Goal: Complete application form

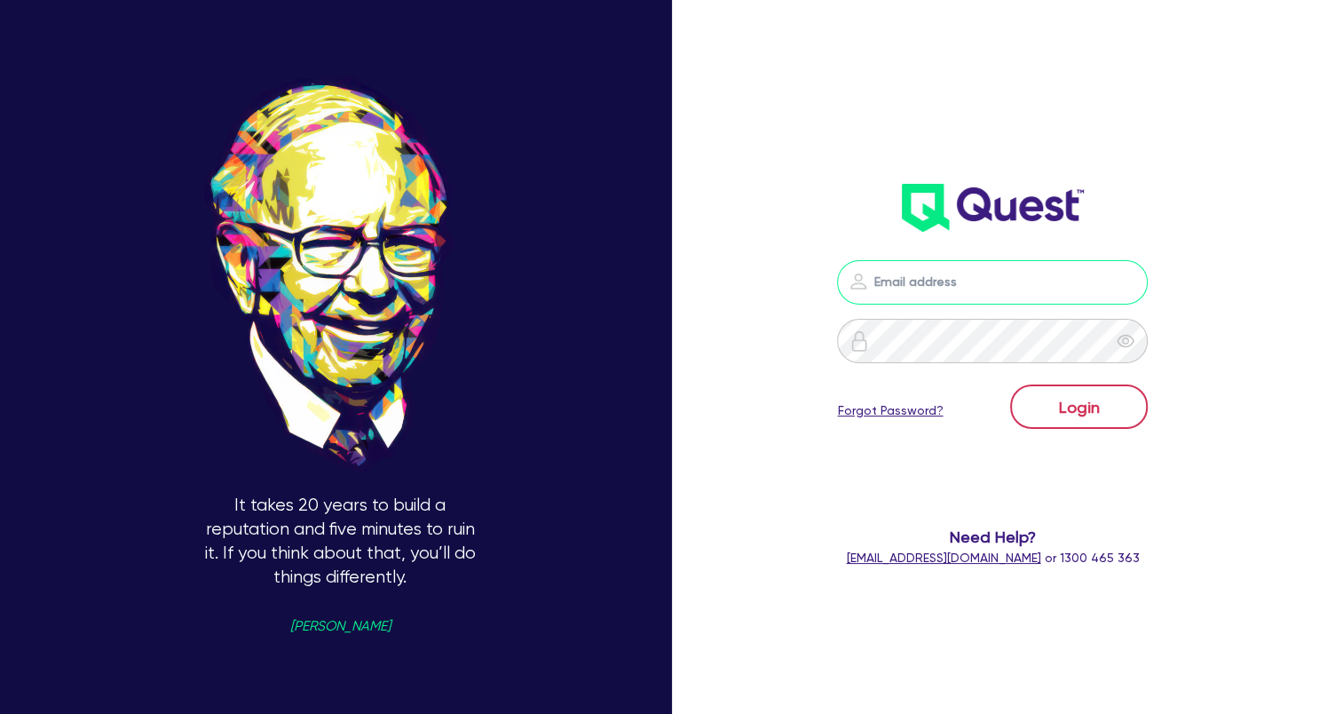
type input "[EMAIL_ADDRESS][DOMAIN_NAME]"
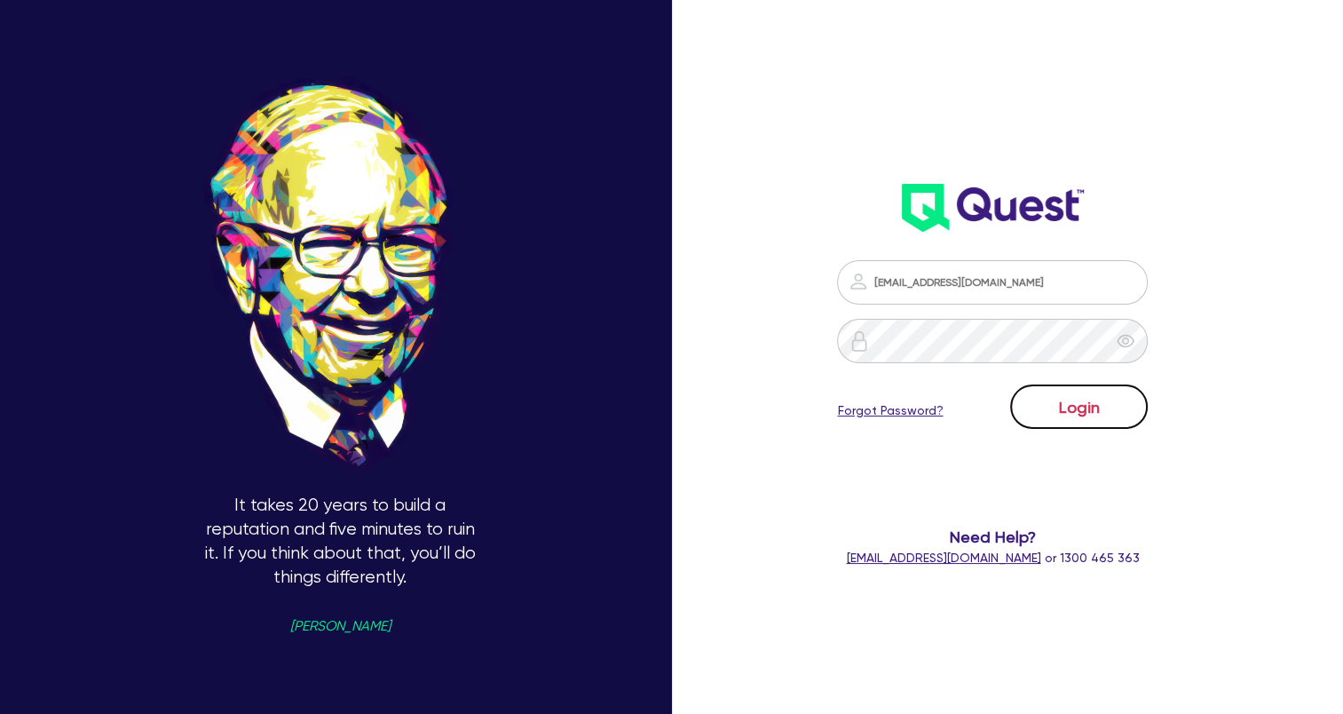
click at [1135, 414] on button "Login" at bounding box center [1079, 406] width 138 height 44
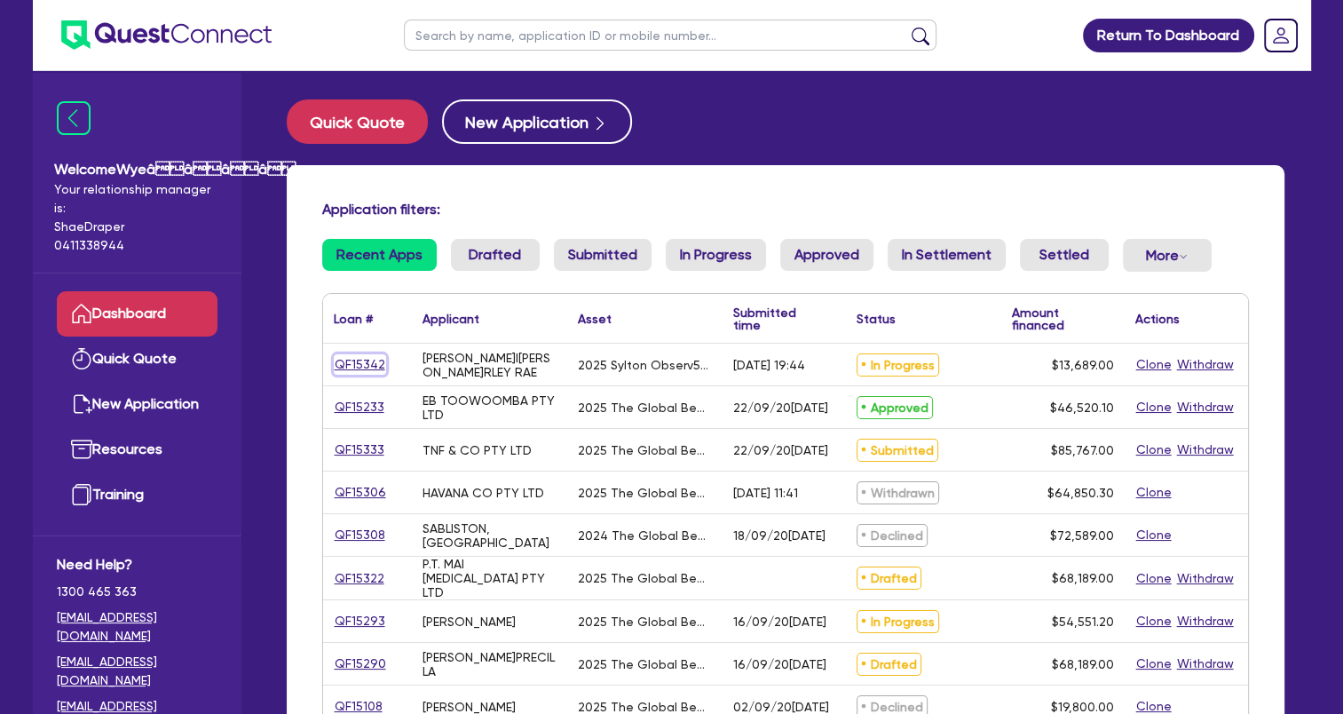
click at [351, 362] on link "QF15342" at bounding box center [360, 364] width 52 height 20
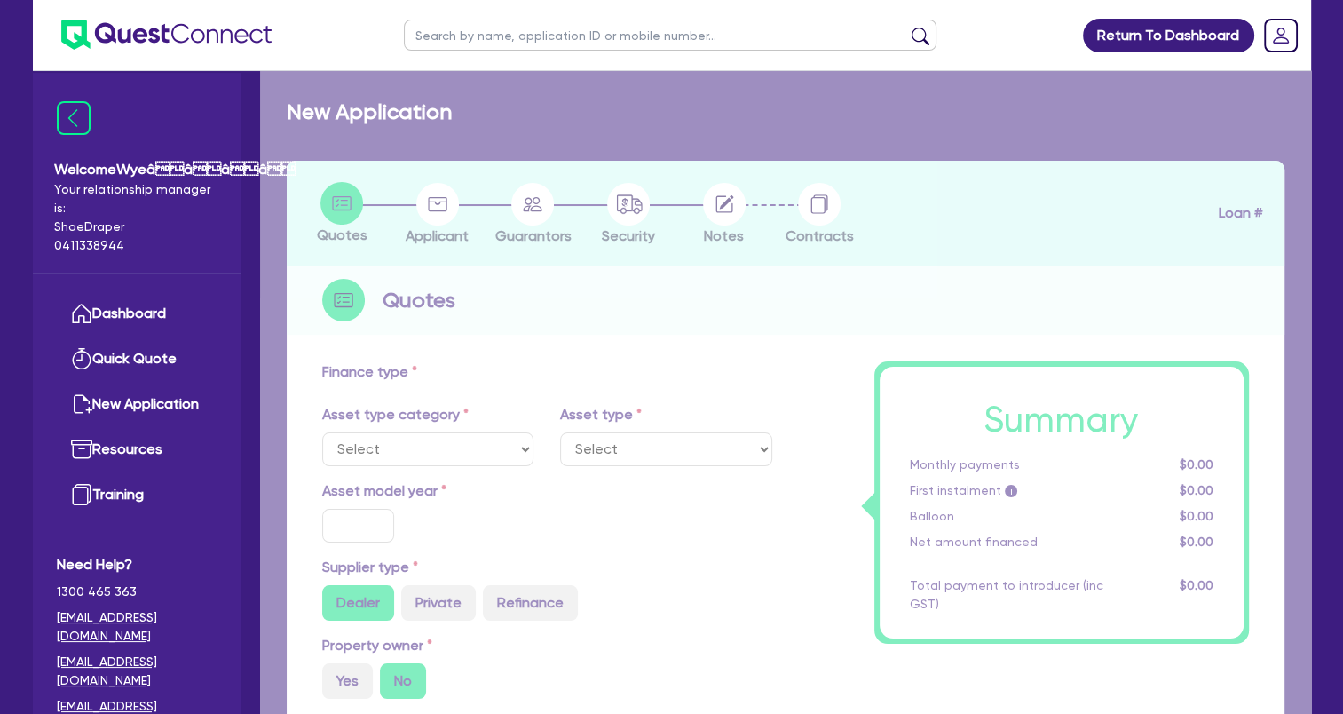
select select "TERTIARY_ASSETS"
type input "2025"
type input "18,689"
type input "5,000"
type input "8"
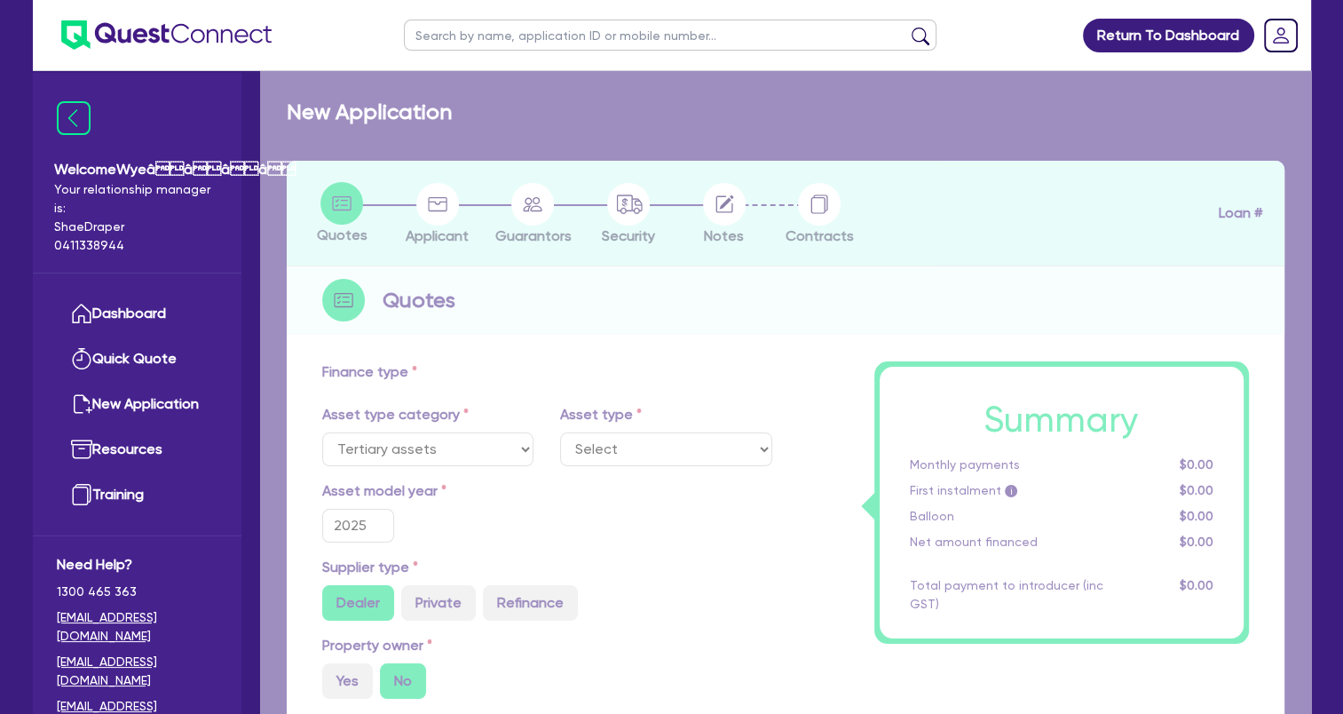
type input "1,095.12"
type input "17.95"
select select "BEAUTY_EQUIPMENT"
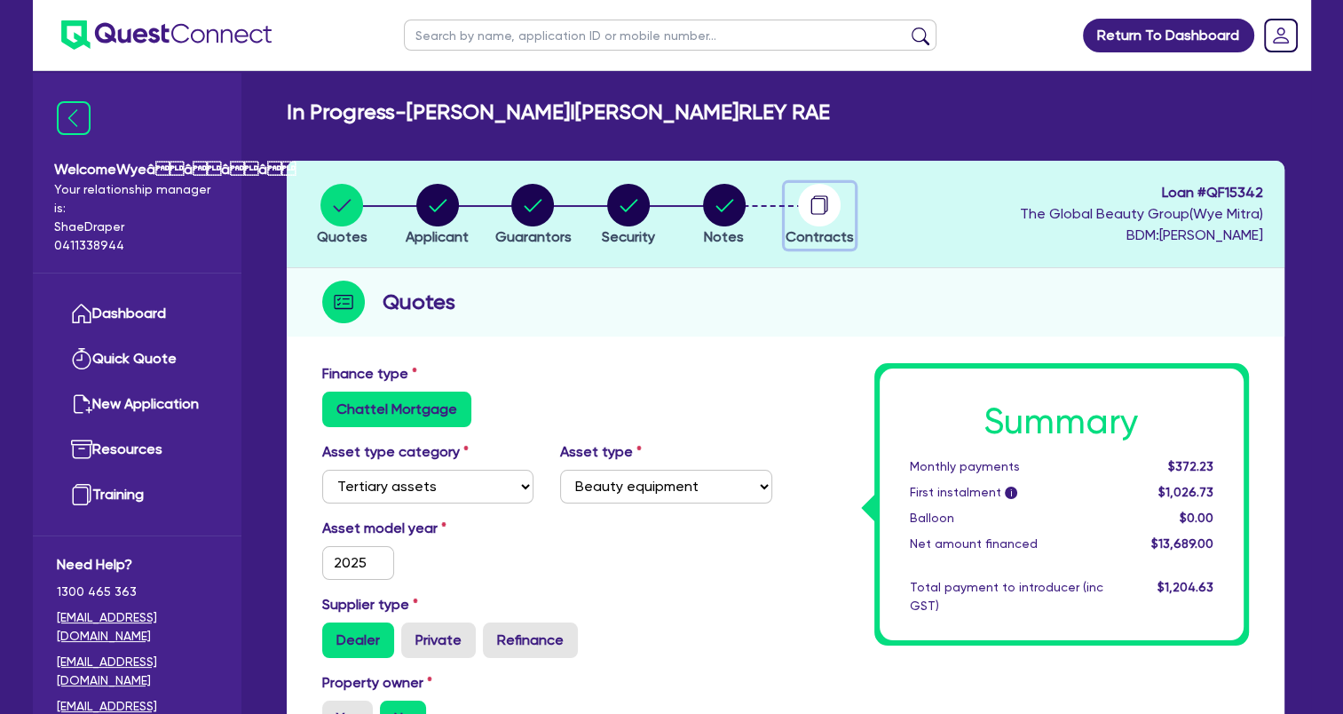
click at [829, 216] on circle "button" at bounding box center [819, 205] width 43 height 43
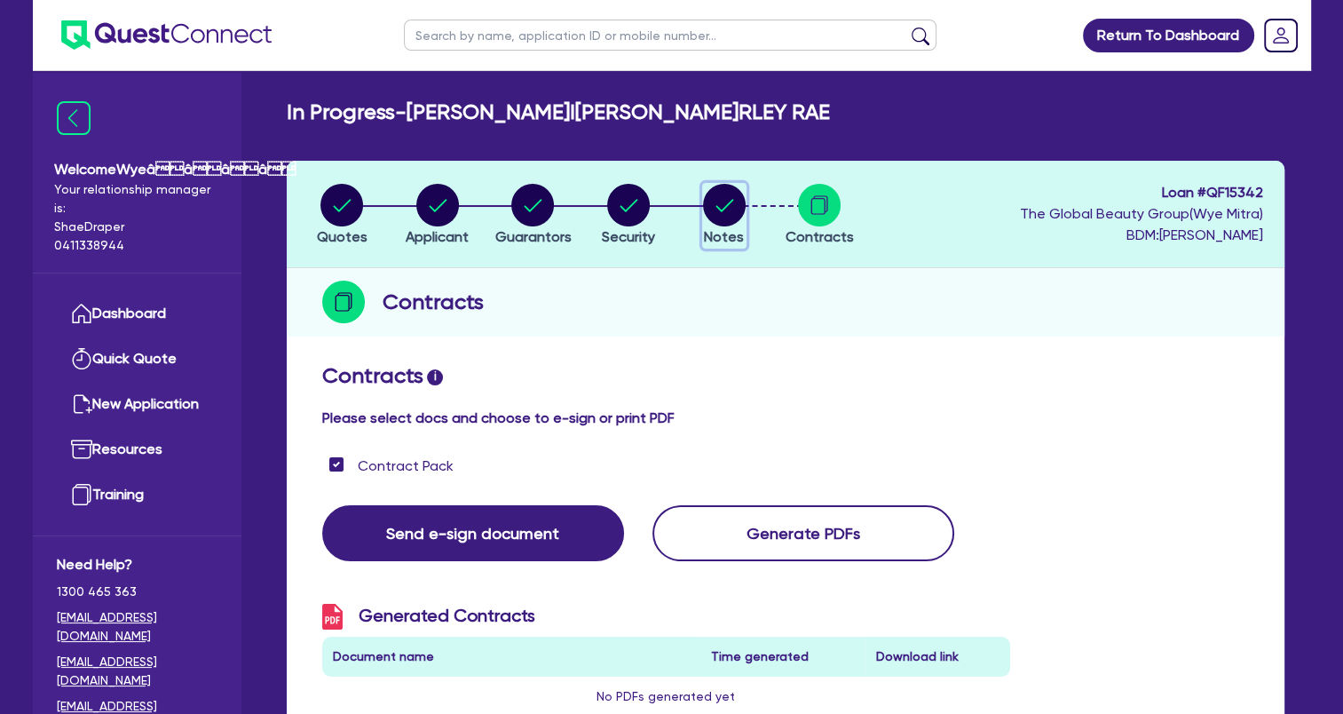
click at [725, 215] on circle "button" at bounding box center [724, 205] width 43 height 43
select select "Quest Finance - Own Book"
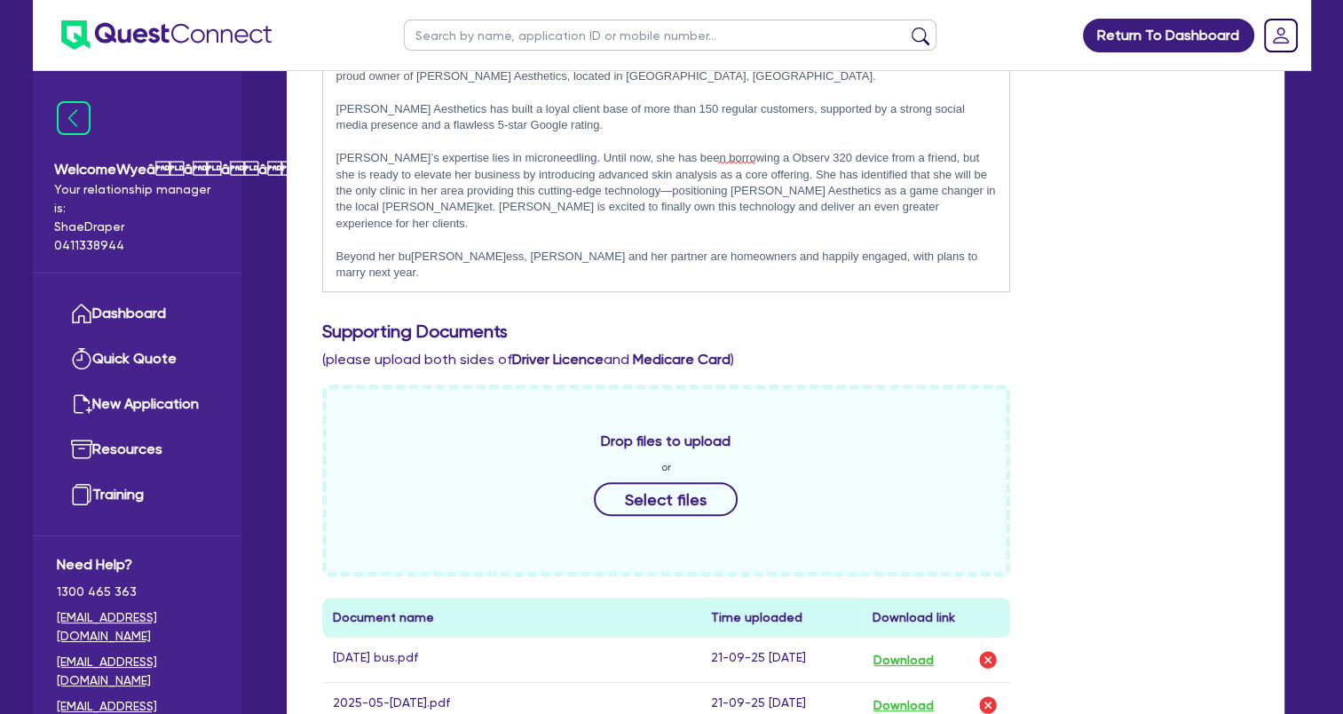
scroll to position [622, 0]
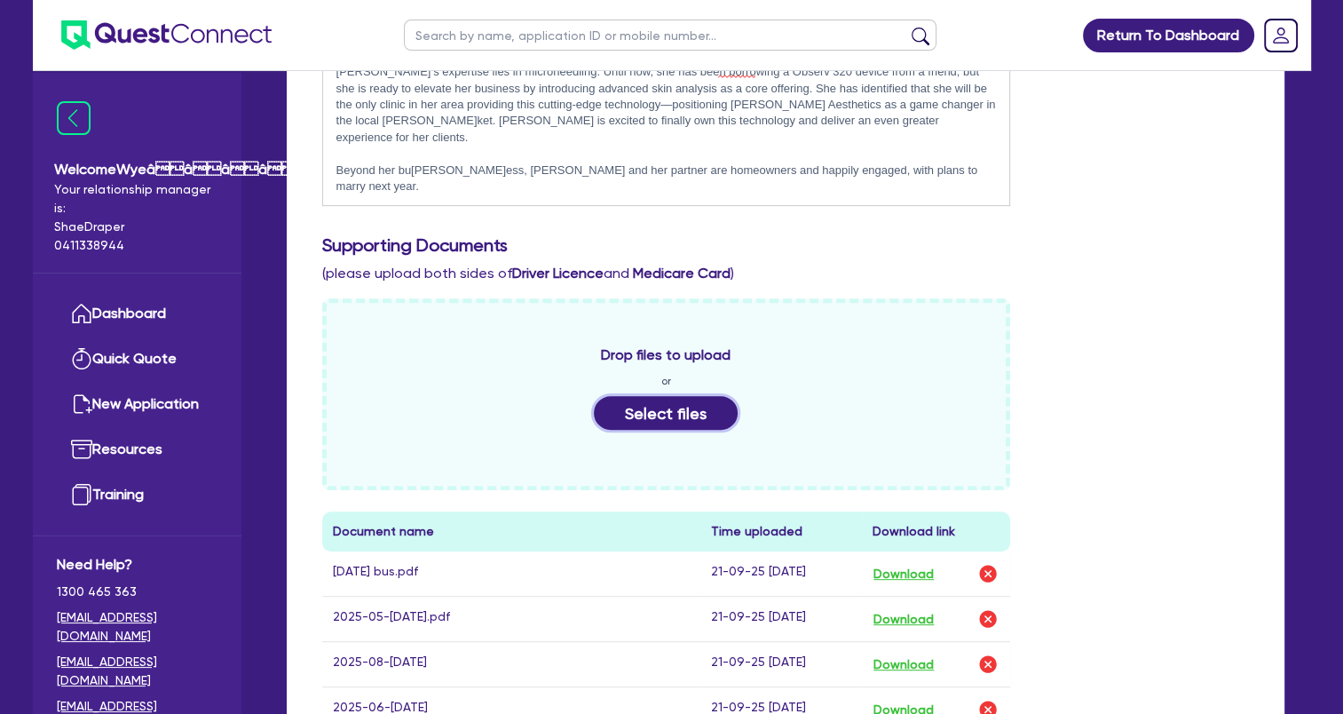
click at [691, 413] on button "Select files" at bounding box center [666, 413] width 144 height 34
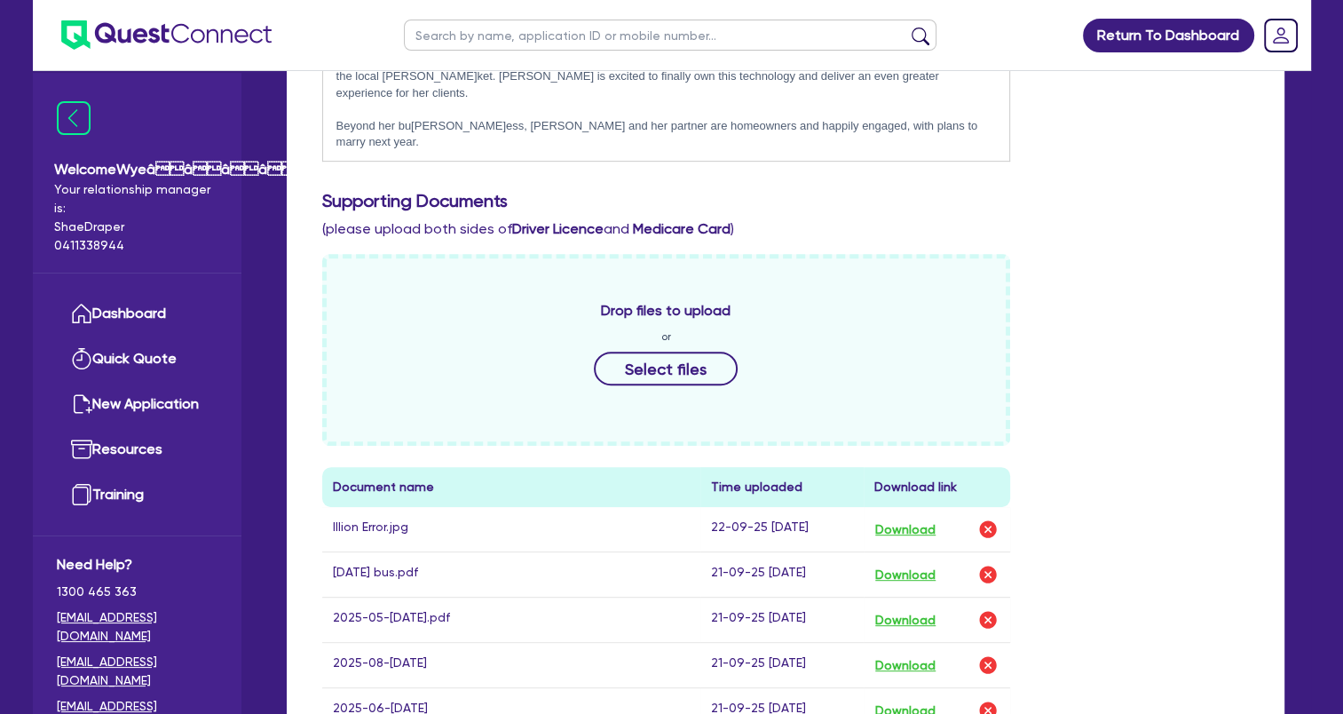
scroll to position [444, 0]
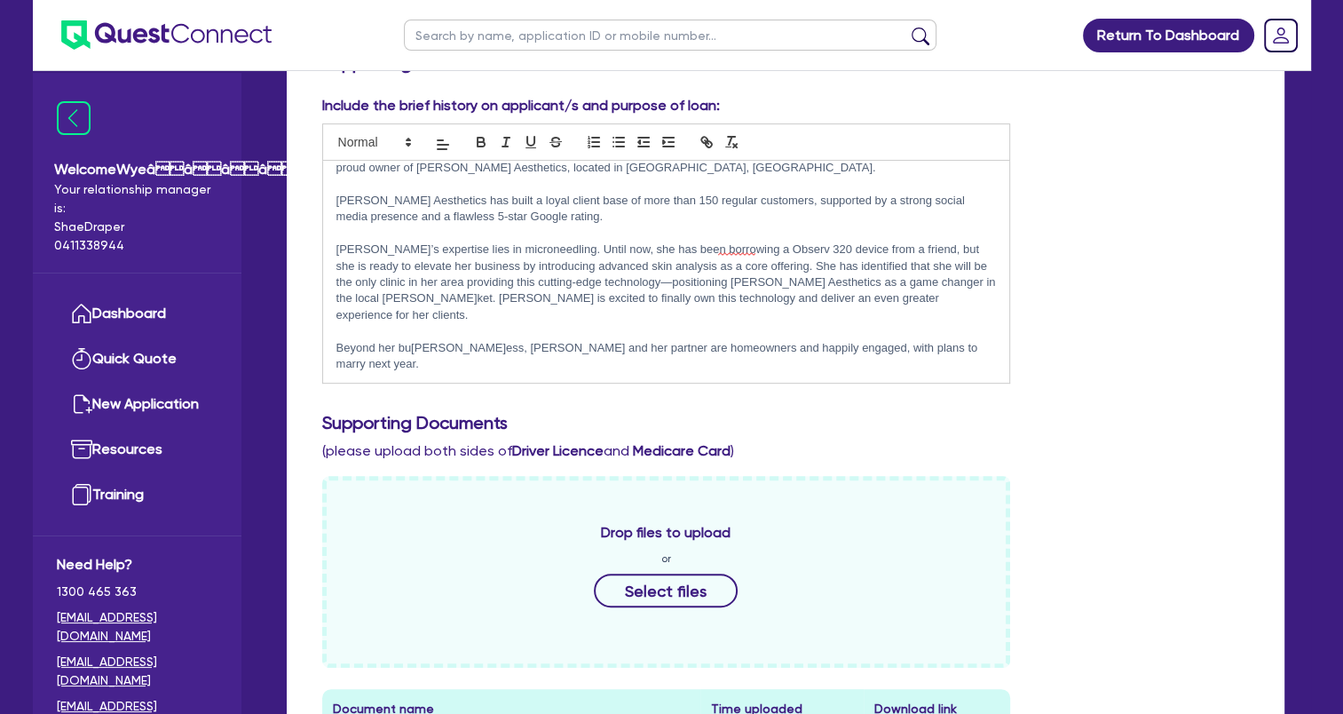
click at [934, 389] on p "*Please note Other Assets for $20,000 is the client's Superannuation and $30,00…" at bounding box center [667, 397] width 661 height 16
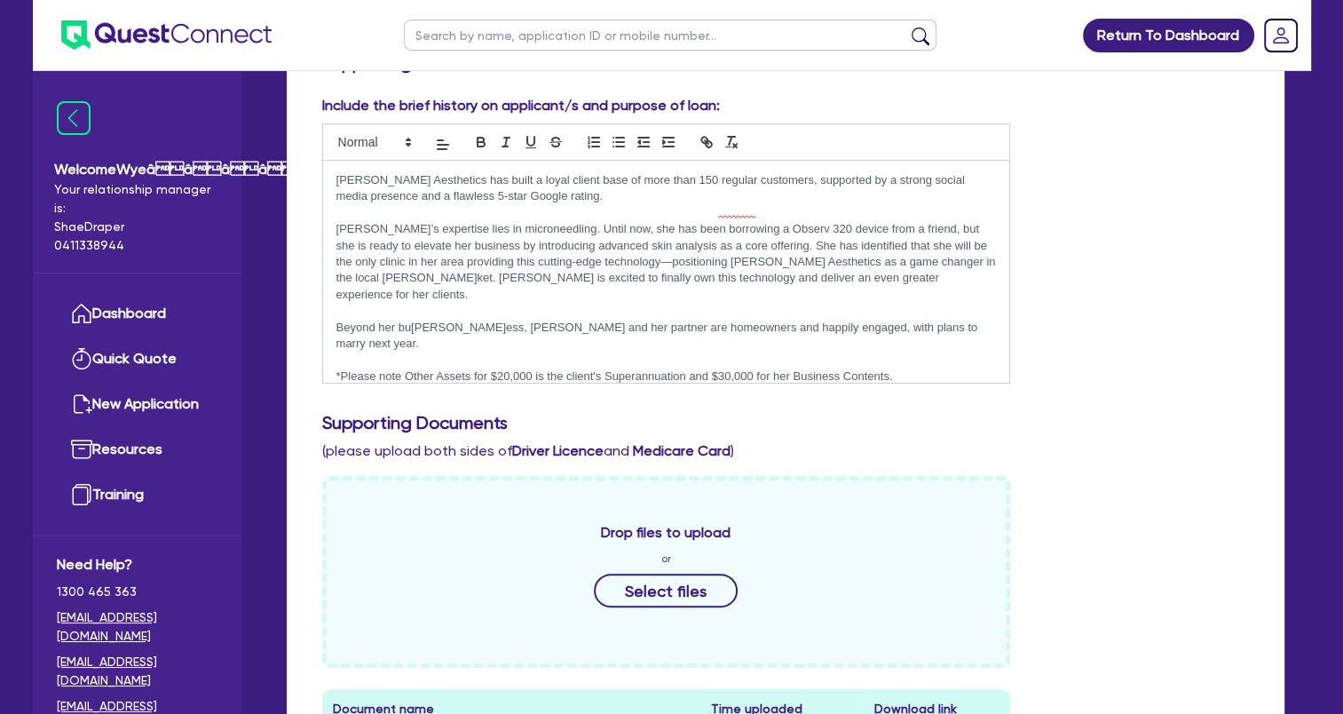
scroll to position [65, 0]
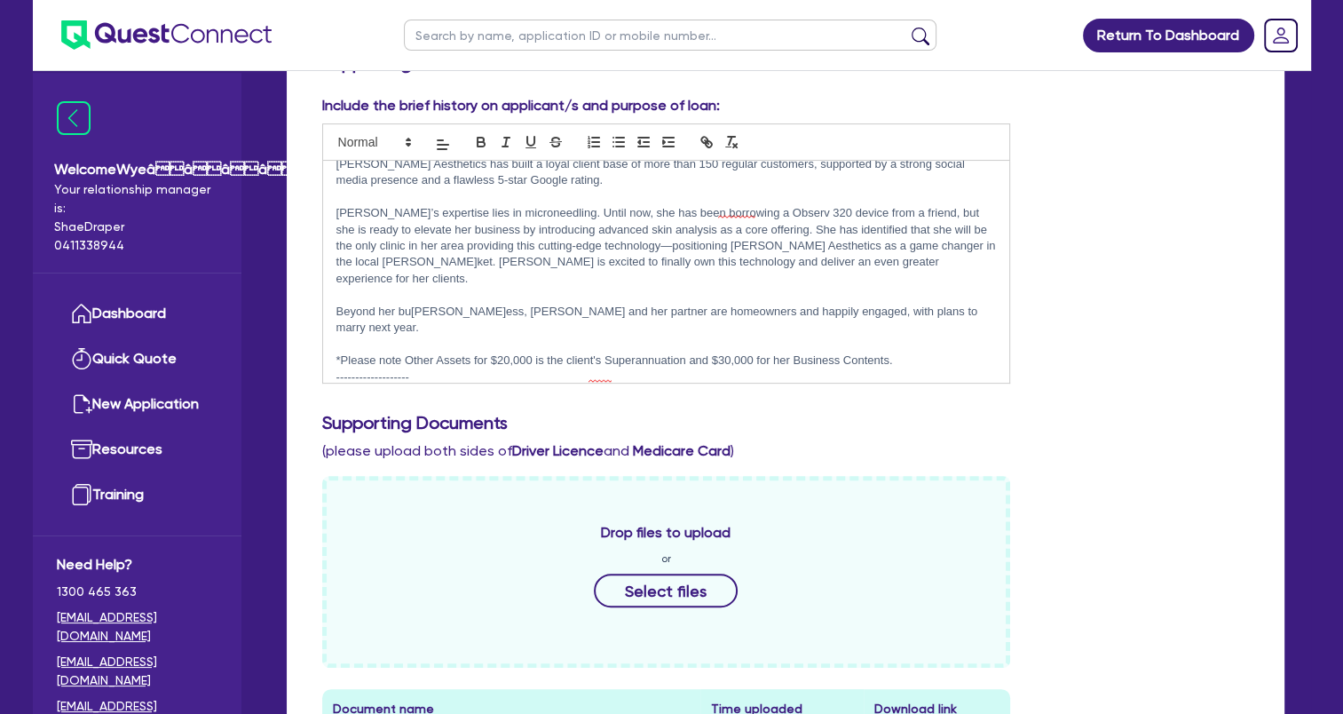
click at [931, 353] on p "*Please note Other Assets for $20,000 is the client's Superannuation and $30,00…" at bounding box center [667, 361] width 661 height 16
click at [746, 384] on pre "Kim Buchanan is a highly qualified beauty therapist with over a decade of indus…" at bounding box center [666, 272] width 689 height 223
click at [709, 402] on p "Hi Team, please note Kim is unable to submit via Illion due to" at bounding box center [667, 410] width 661 height 16
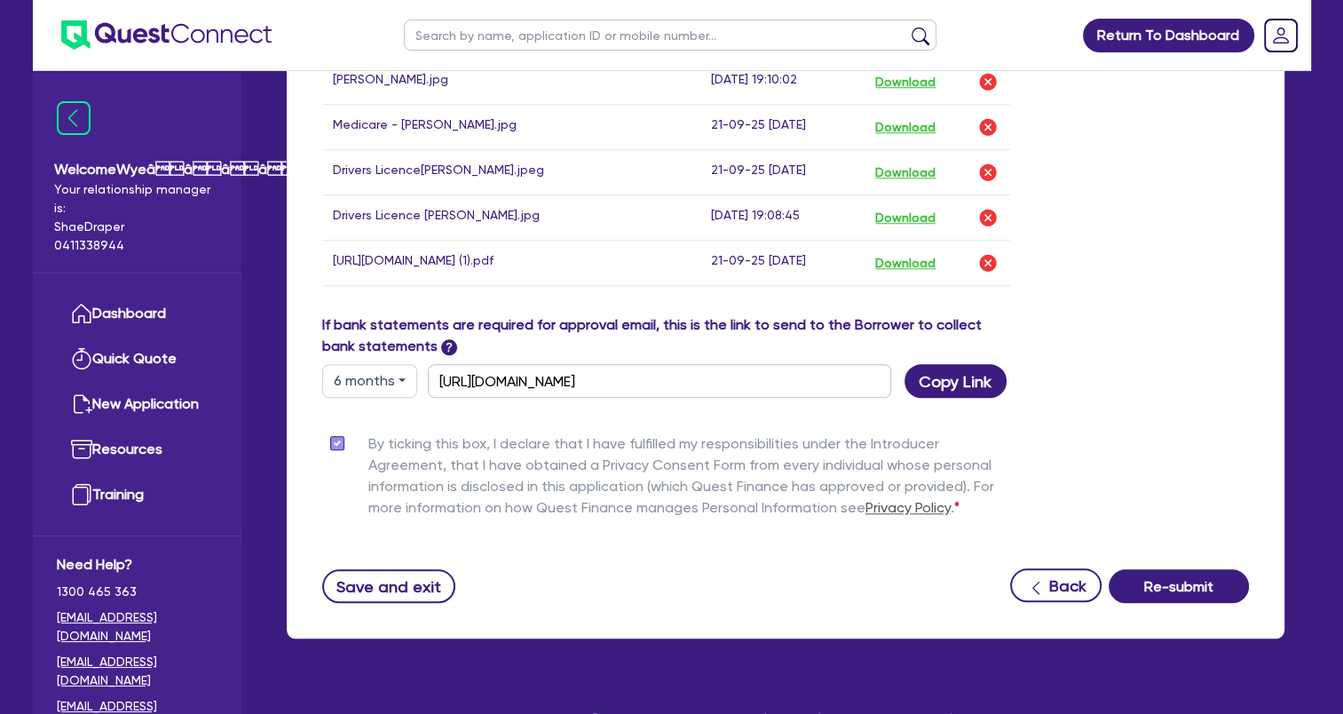
scroll to position [1561, 0]
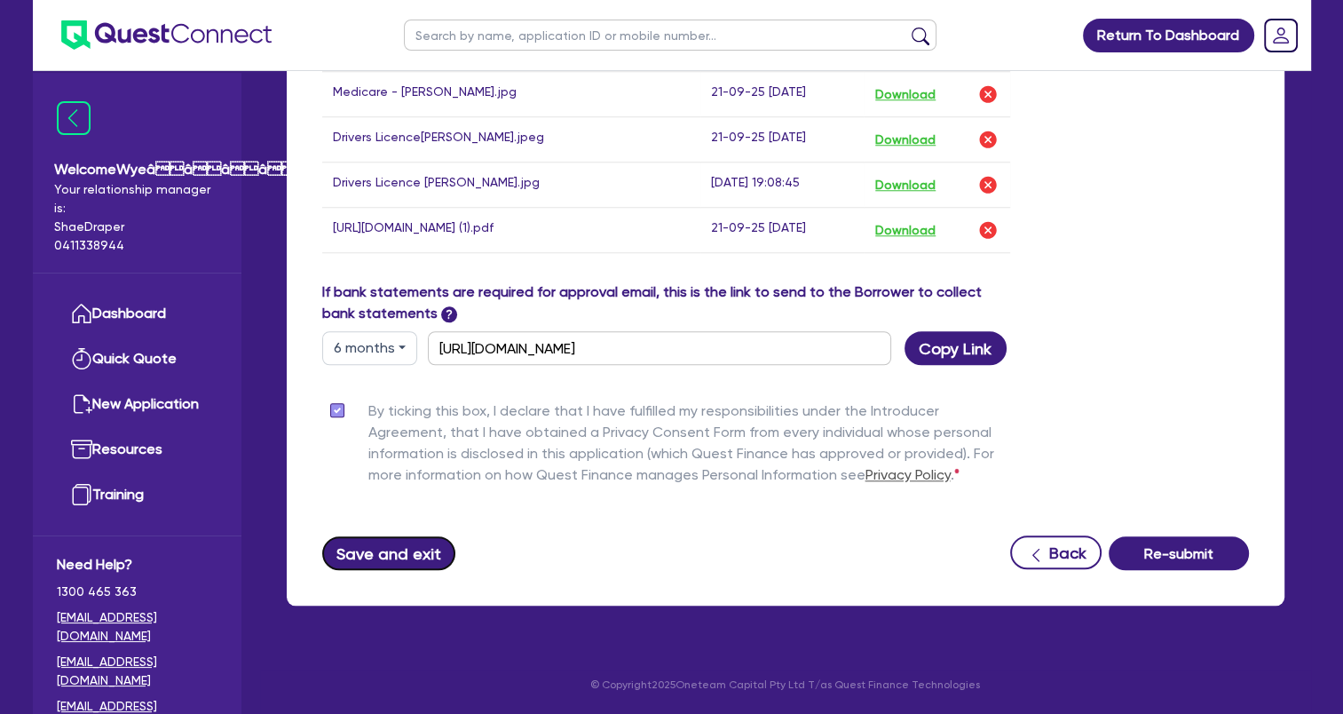
click at [395, 557] on button "Save and exit" at bounding box center [389, 553] width 134 height 34
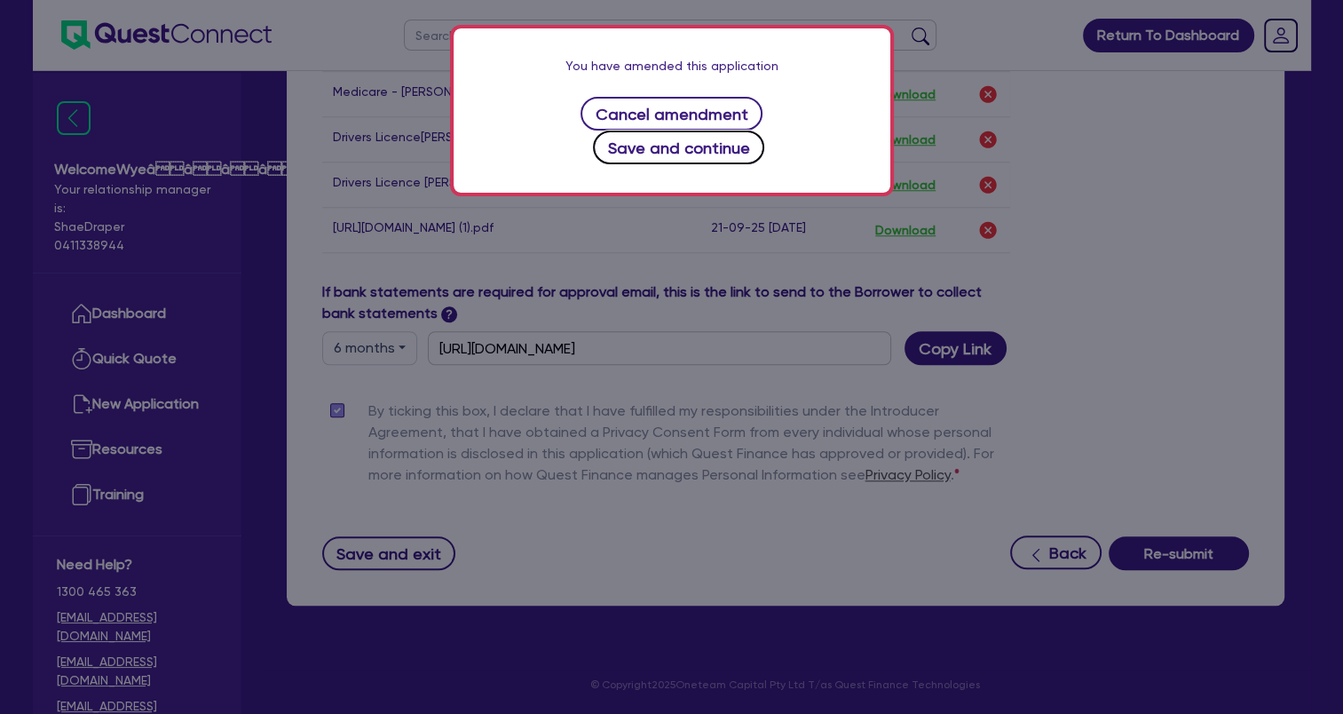
click at [759, 131] on button "Save and continue" at bounding box center [678, 148] width 171 height 34
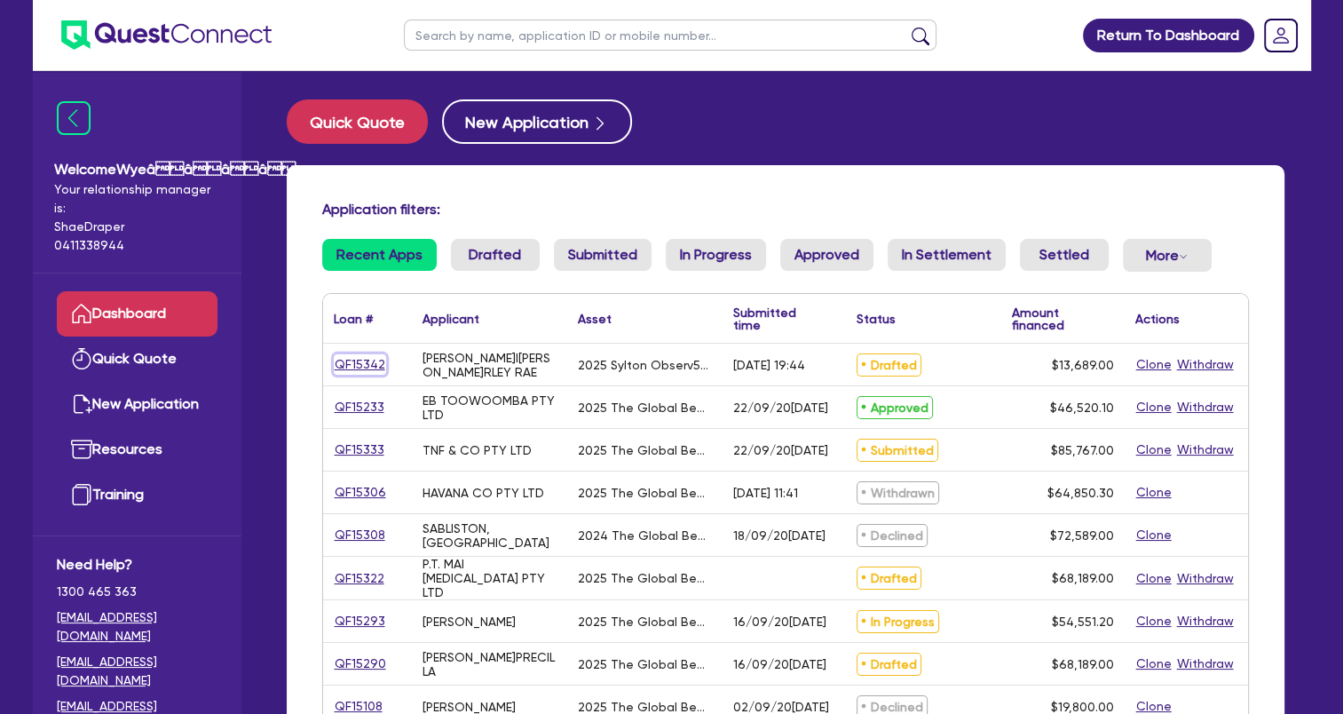
click at [356, 365] on link "QF15342" at bounding box center [360, 364] width 52 height 20
select select "TERTIARY_ASSETS"
select select "BEAUTY_EQUIPMENT"
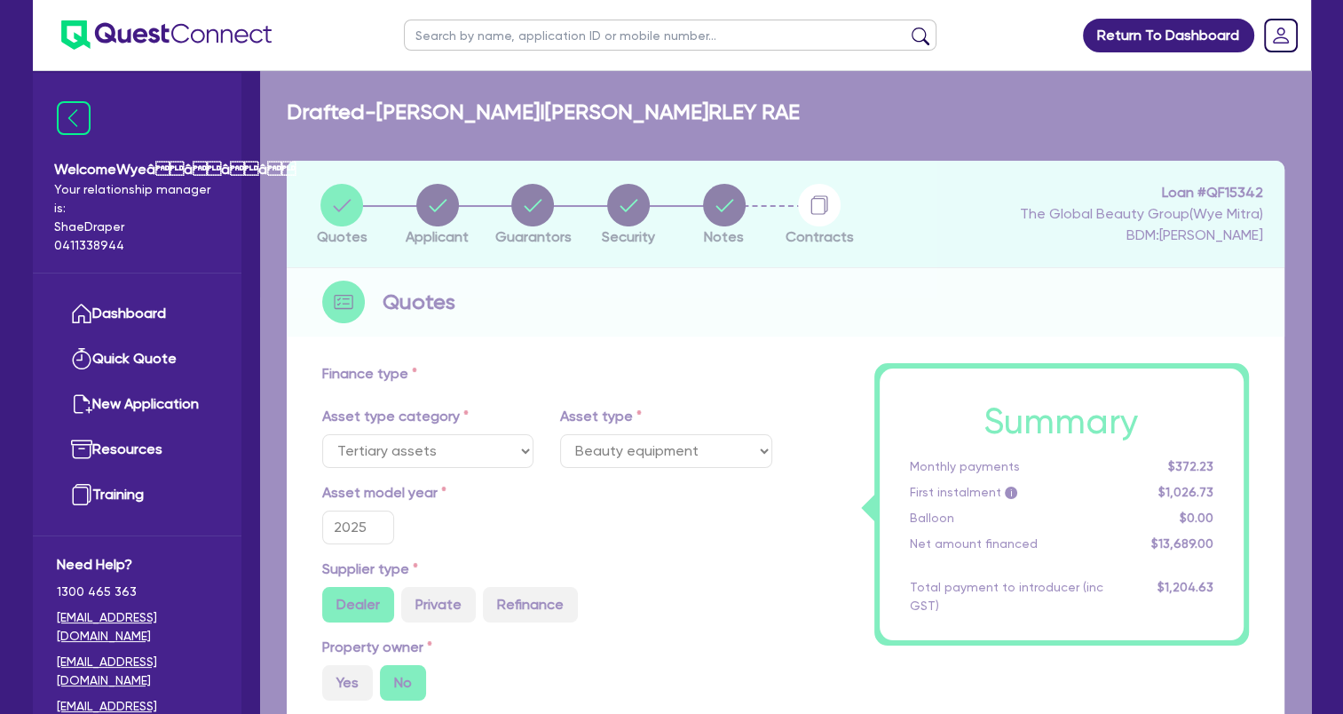
type input "18,689"
type input "5,000"
type input "1,095.12"
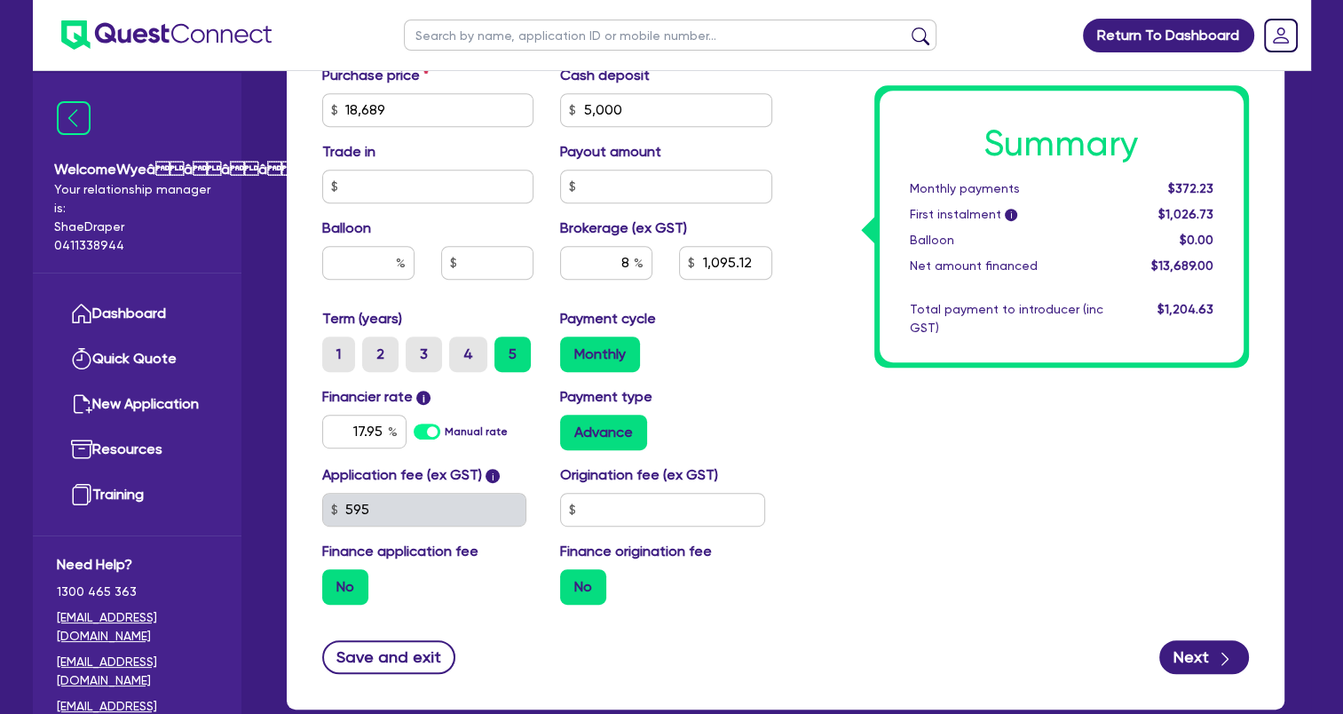
scroll to position [885, 0]
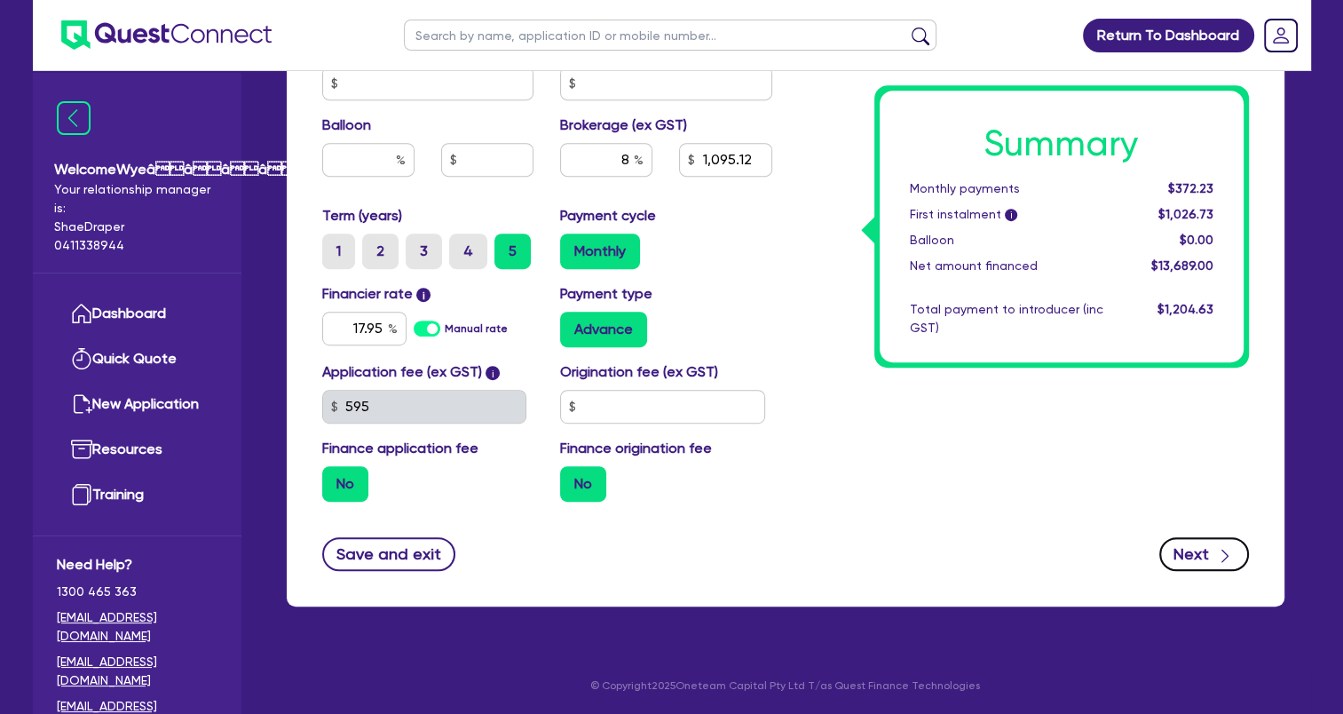
click at [1229, 555] on icon "button" at bounding box center [1225, 556] width 18 height 18
type input "18,689"
type input "5,000"
type input "1,095.12"
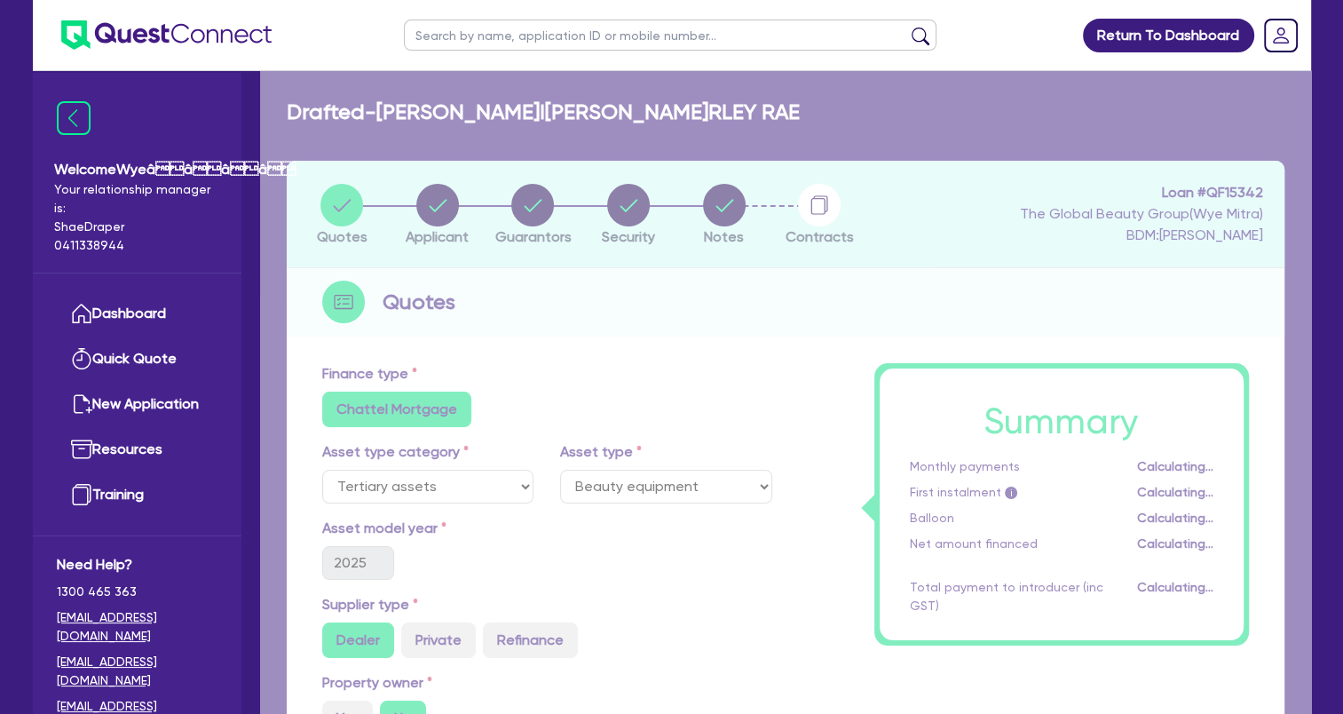
select select "SOLE_TRADER"
select select "HEALTH_BEAUTY"
select select "HAIR_BEAUTY_SALONS"
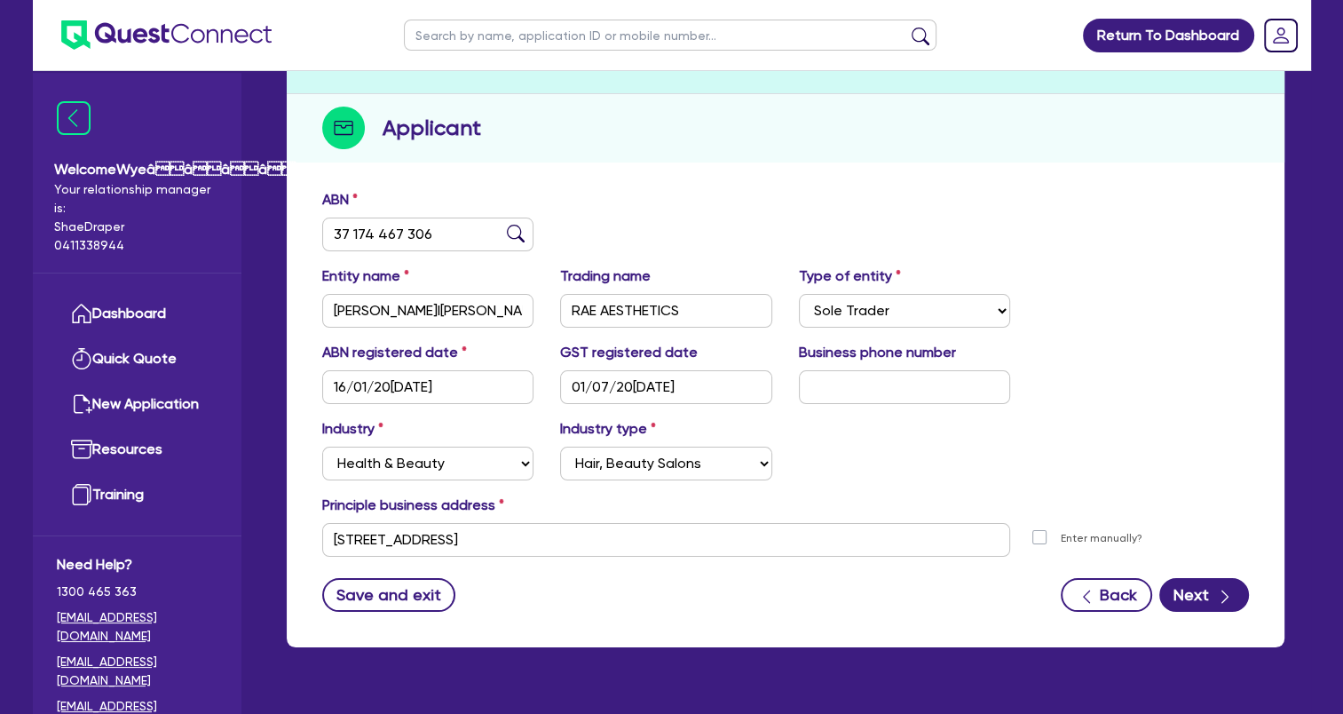
scroll to position [215, 0]
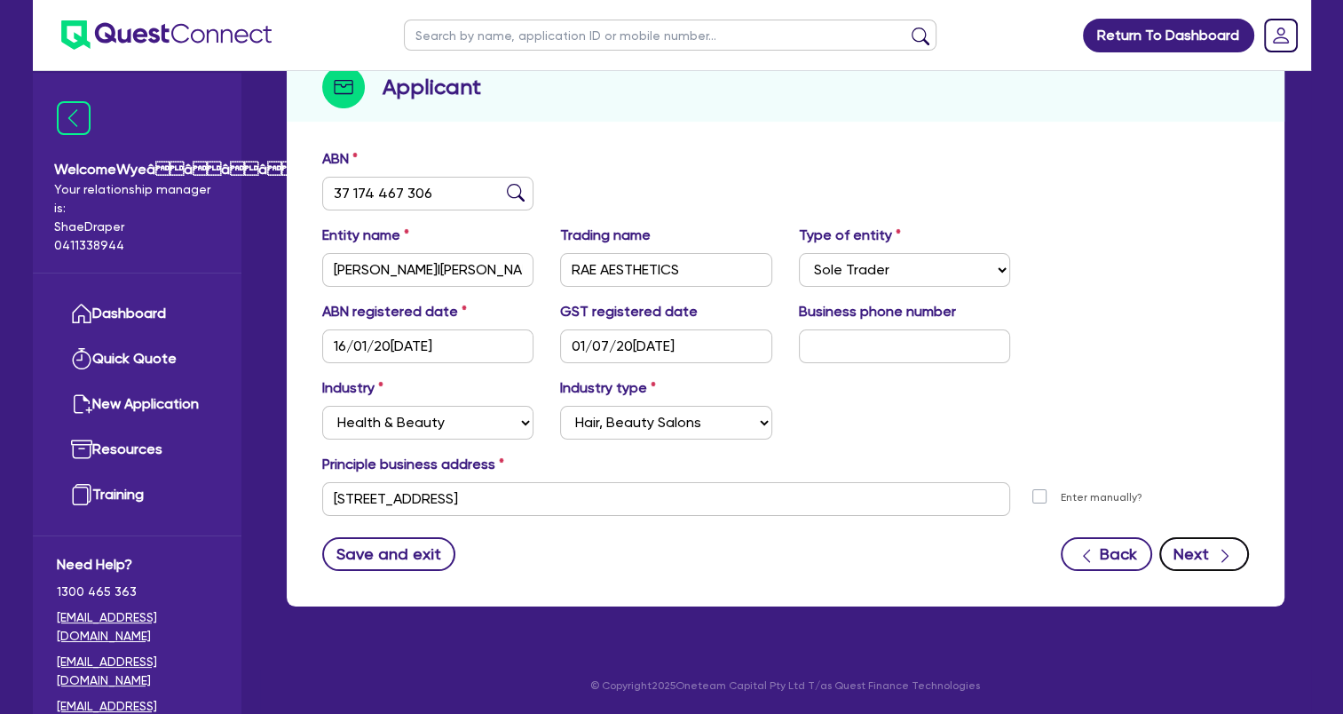
click at [1238, 560] on button "Next" at bounding box center [1205, 554] width 90 height 34
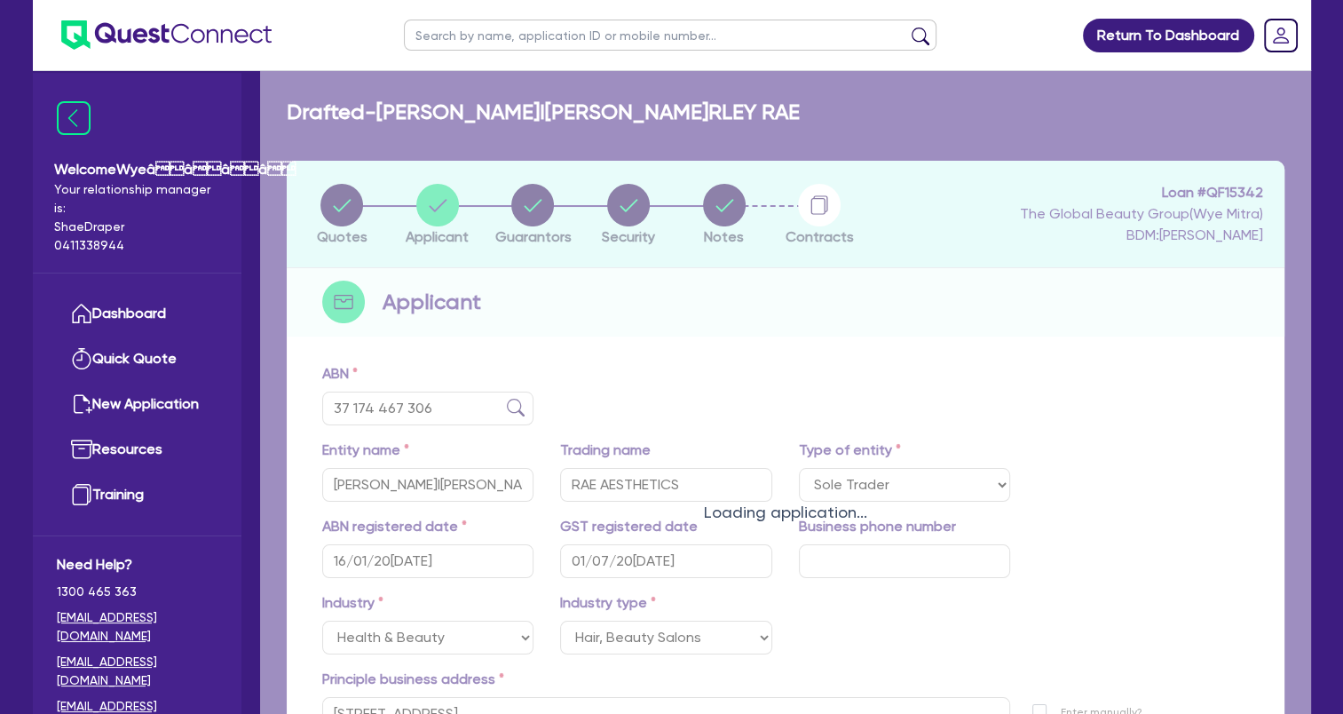
select select "MS"
select select "VIC"
select select "DE_FACTO"
select select "CASH"
select select "OTHER"
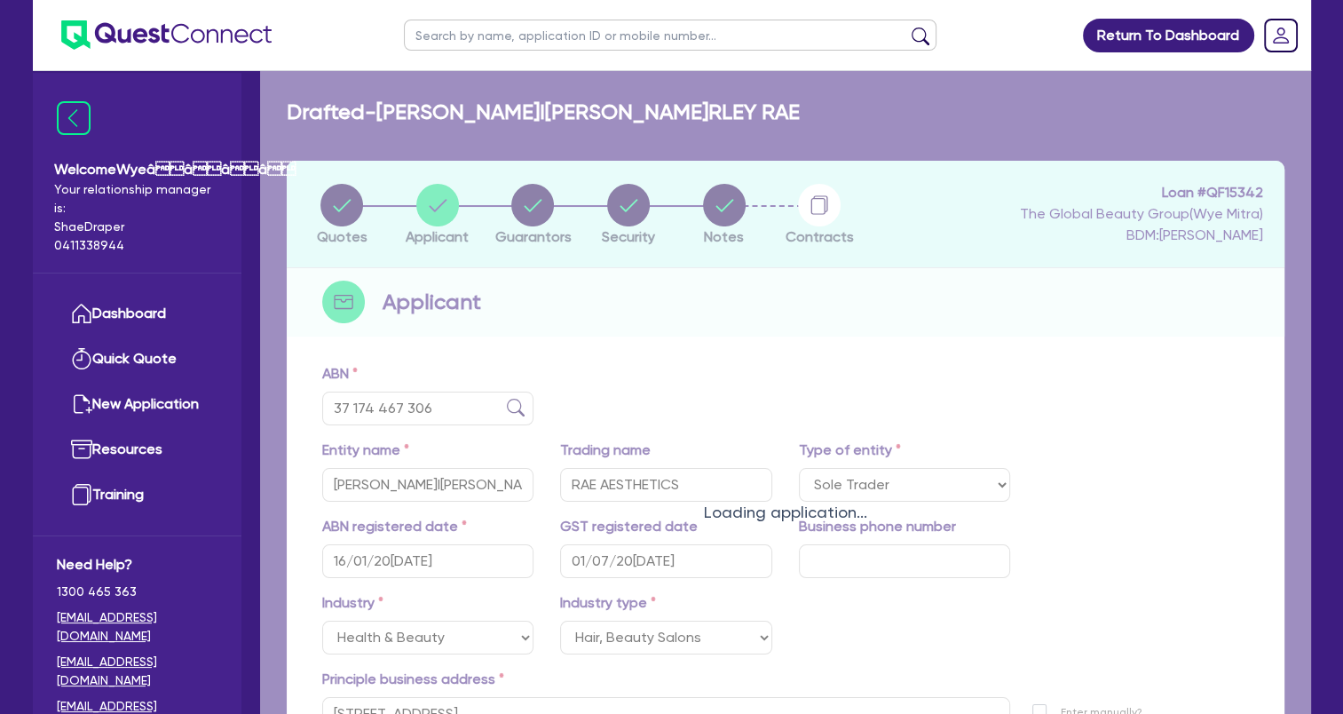
select select "HOUSEHOLD_PERSONAL"
select select "OTHER"
select select "PROPERTY"
select select "VEHICLE"
select select "MORTGAGE"
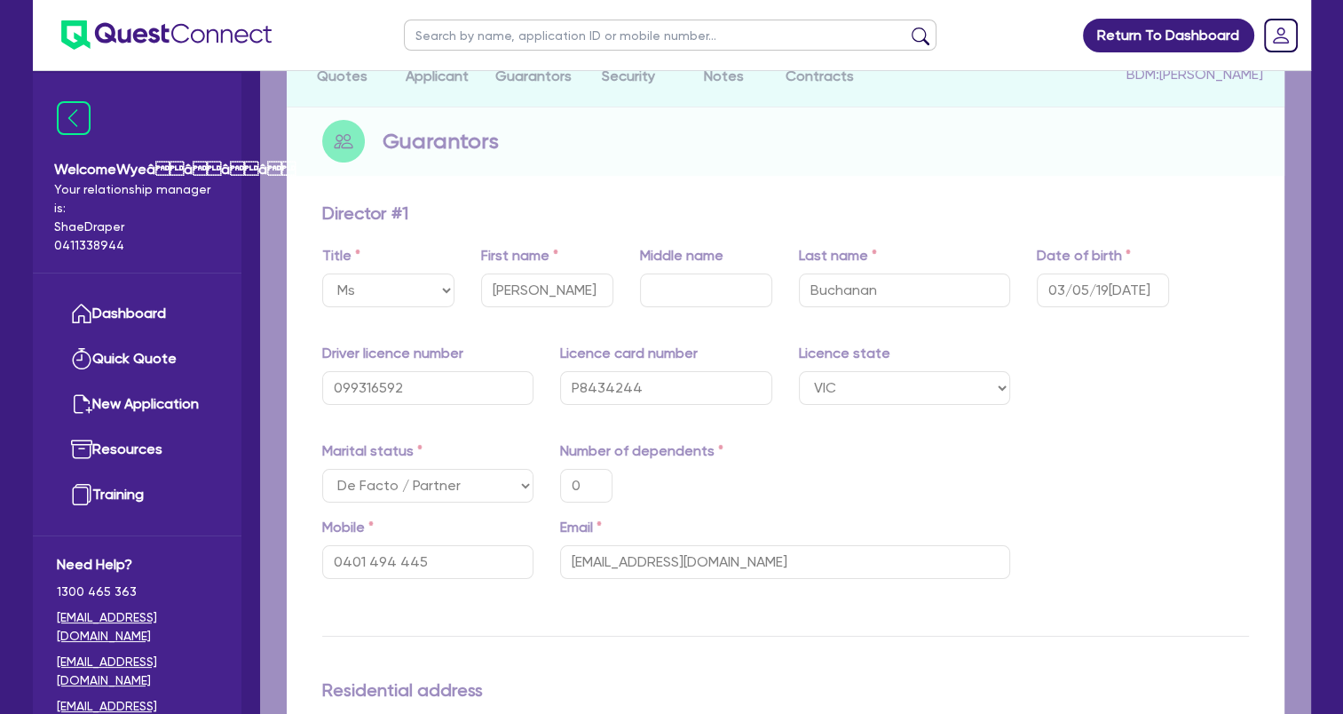
type input "0"
type input "0401 494 445"
type input "190,000"
type input "20,000"
type input "50,000"
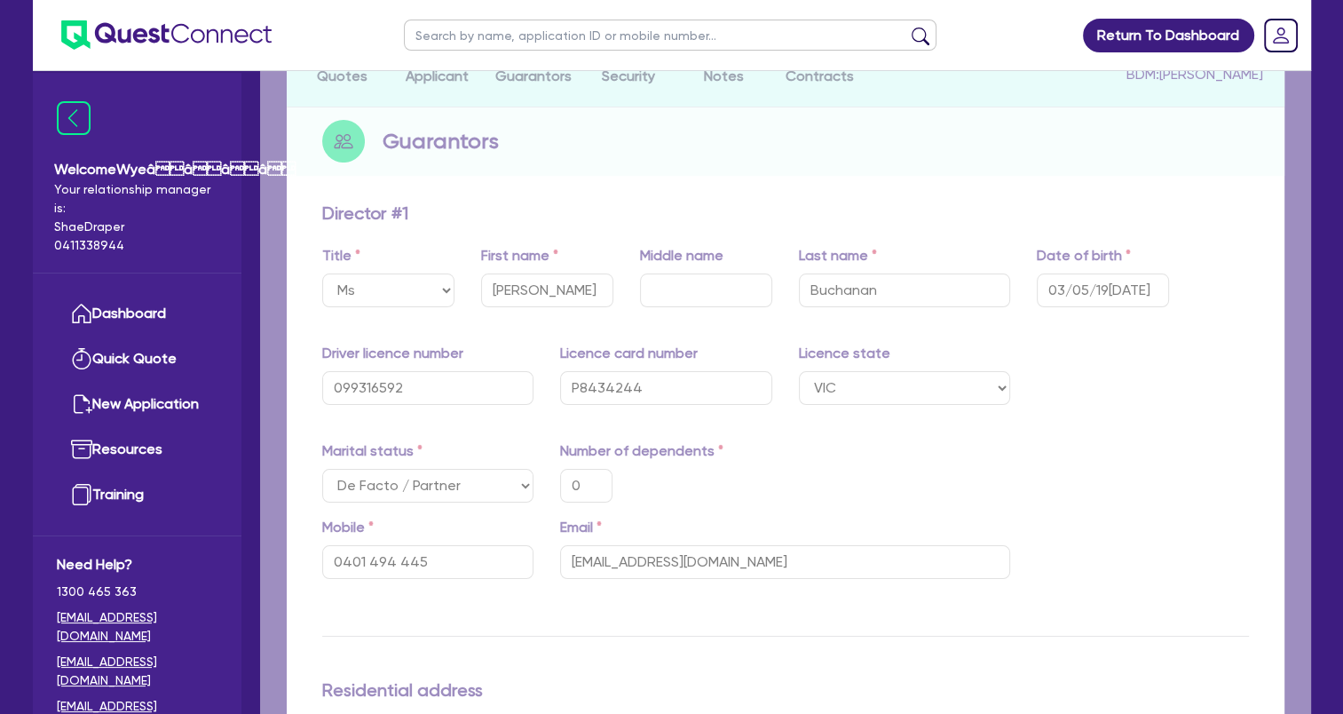
type input "30,000"
type input "900,000"
type input "50,000"
type input "500,000"
type input "3,000"
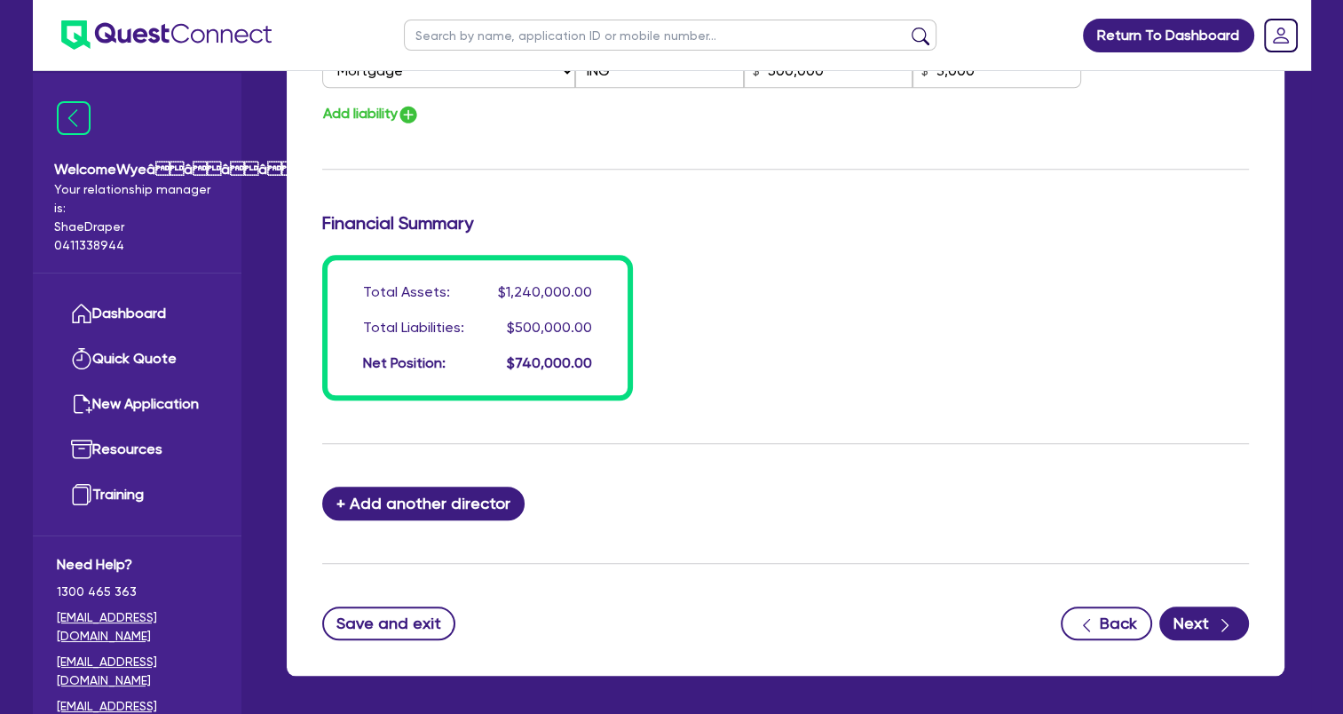
scroll to position [1549, 0]
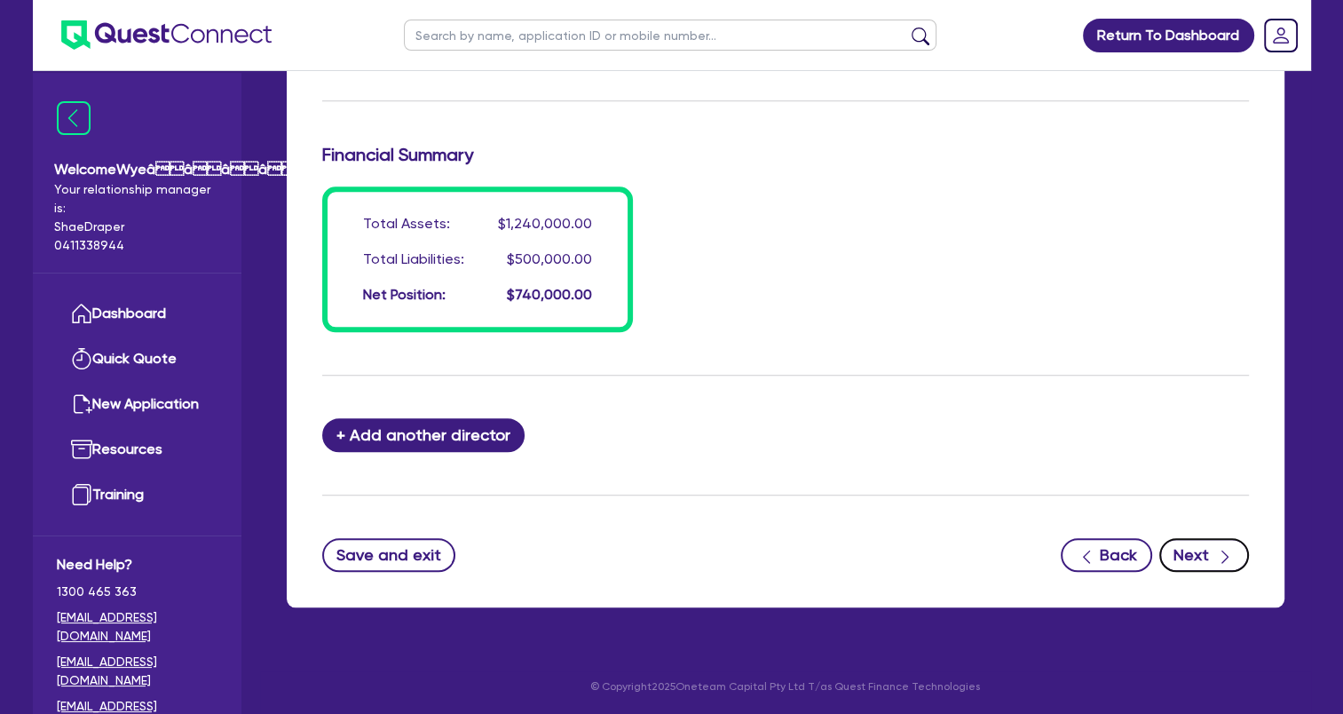
click at [1204, 554] on button "Next" at bounding box center [1205, 555] width 90 height 34
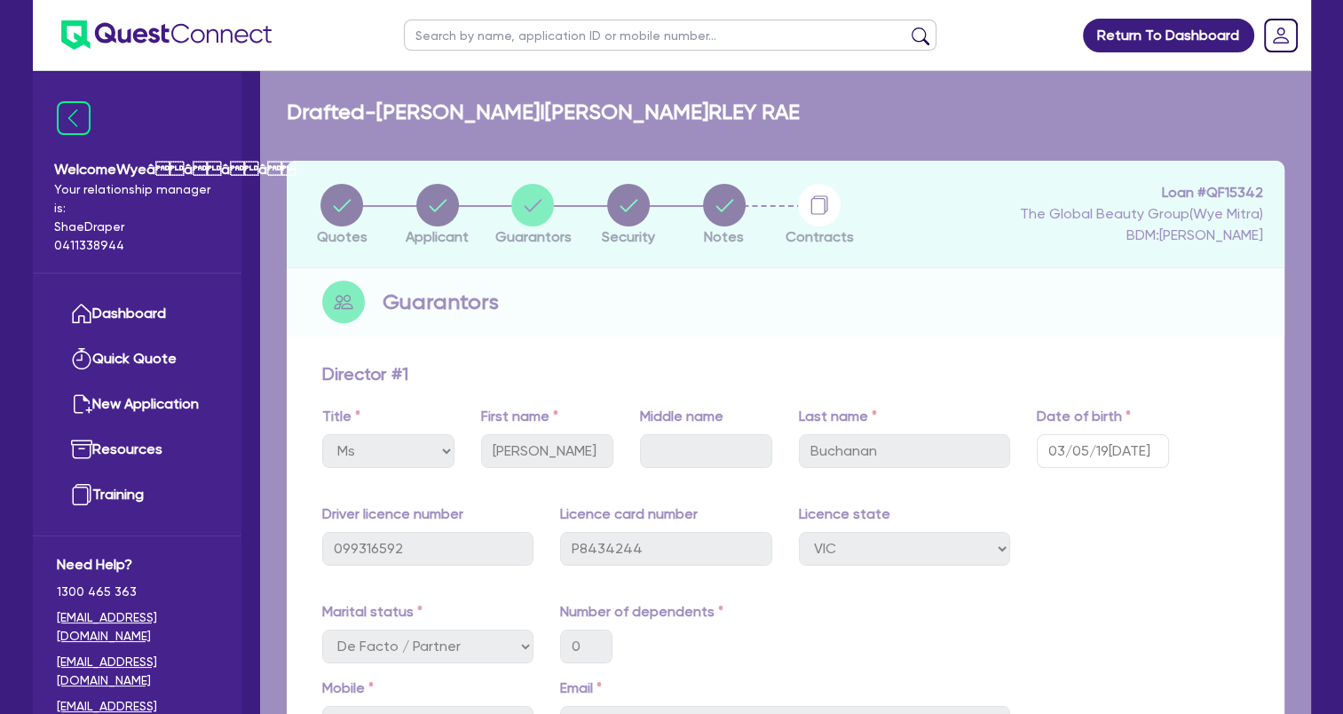
select select "TERTIARY_ASSETS"
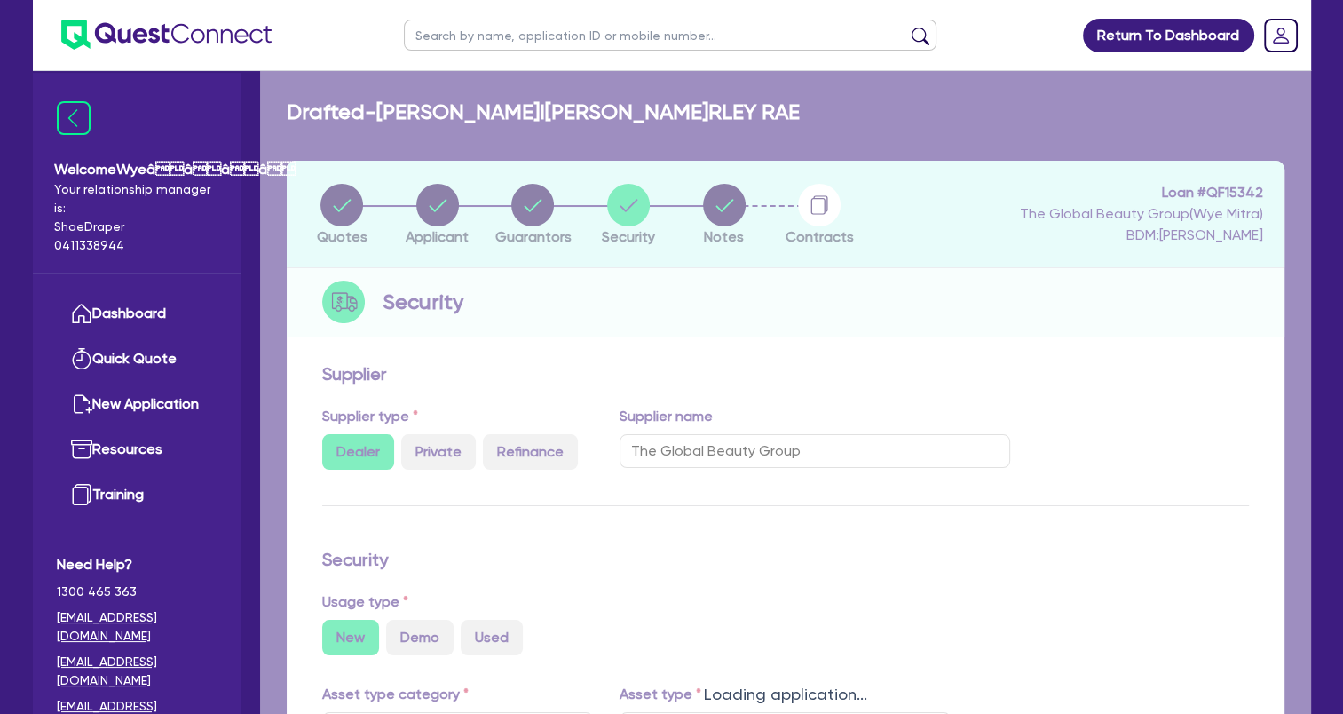
select select "BEAUTY_EQUIPMENT"
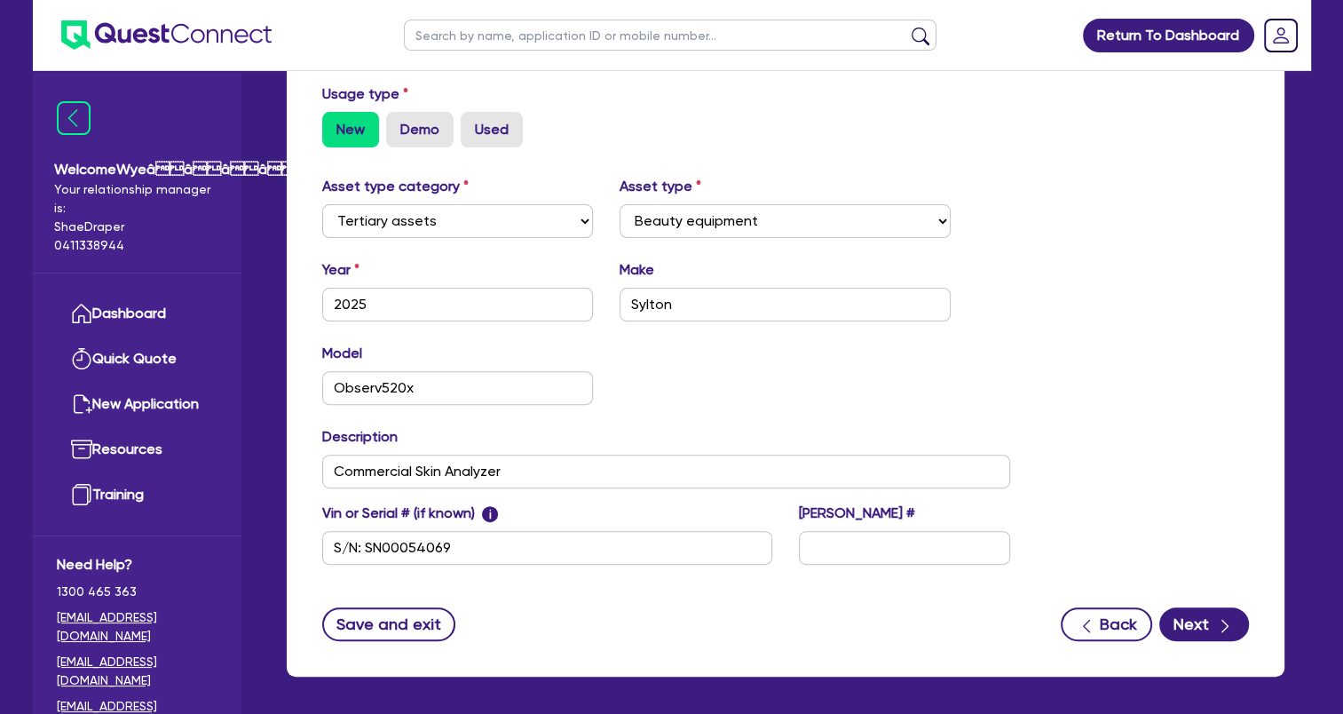
scroll to position [578, 0]
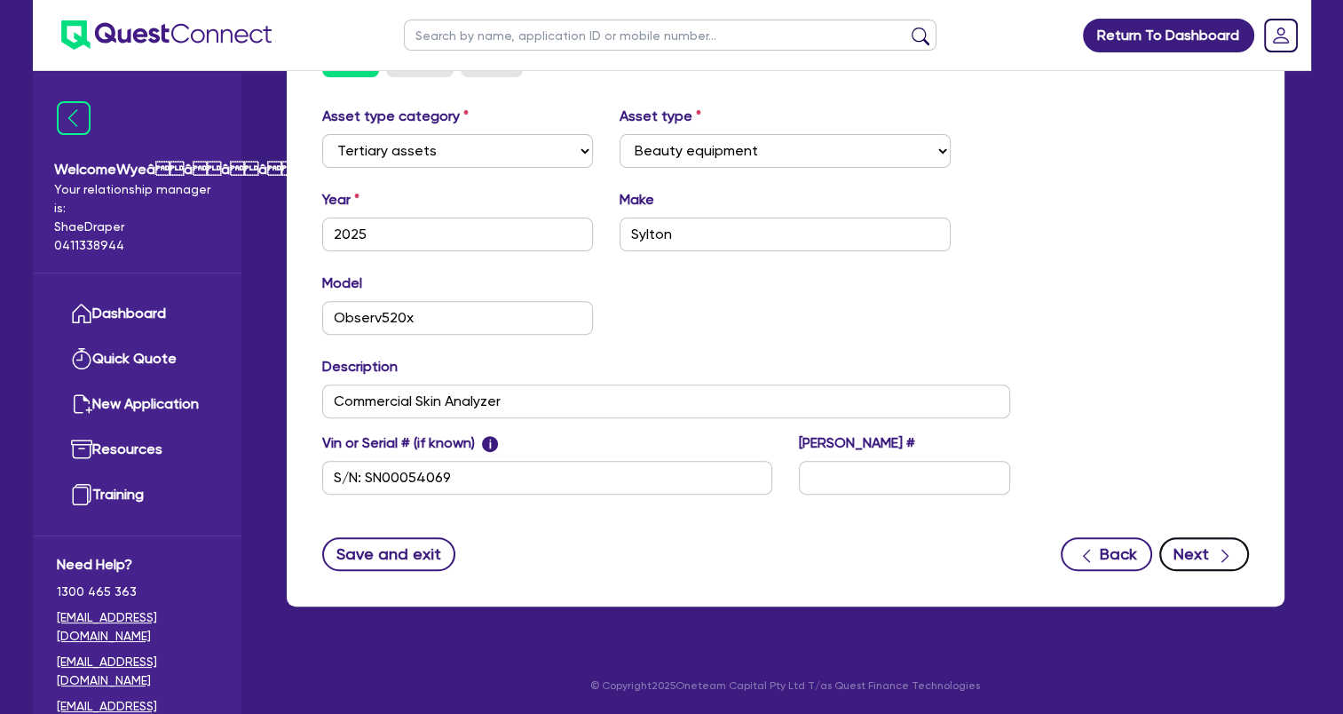
click at [1224, 565] on button "Next" at bounding box center [1205, 554] width 90 height 34
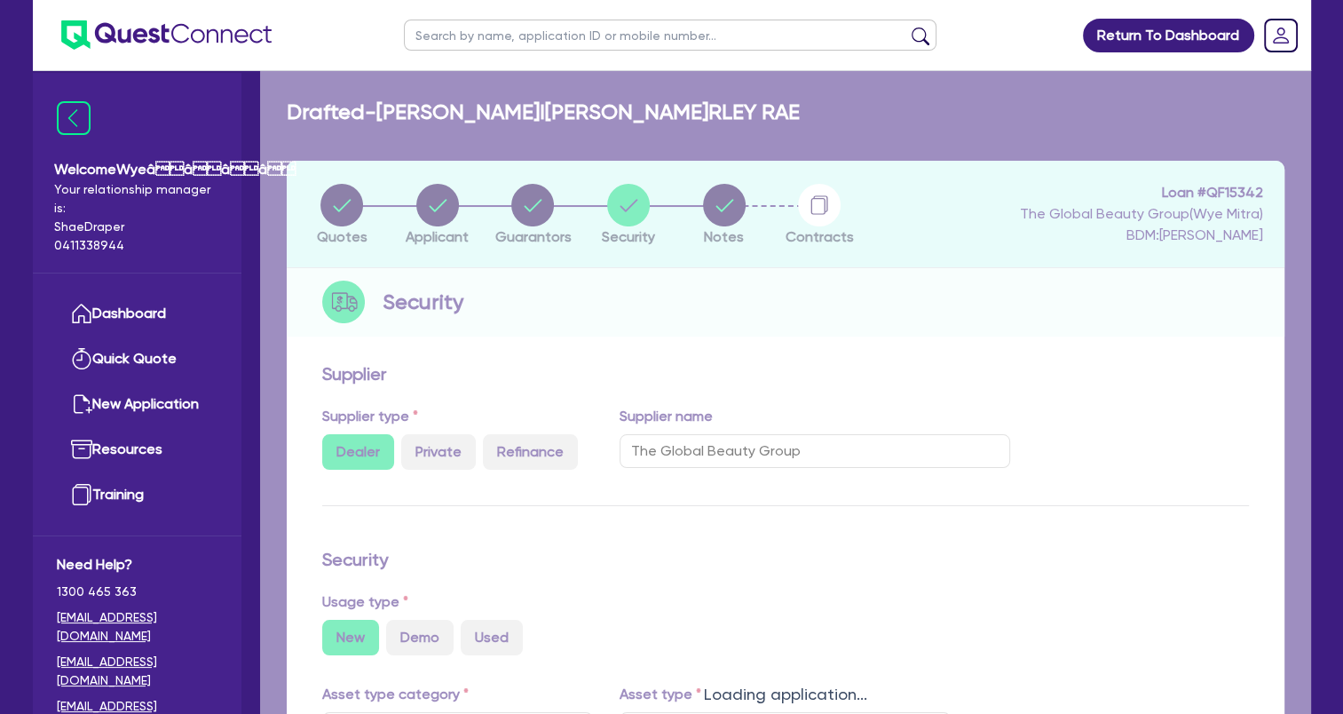
select select "Quest Finance - Own Book"
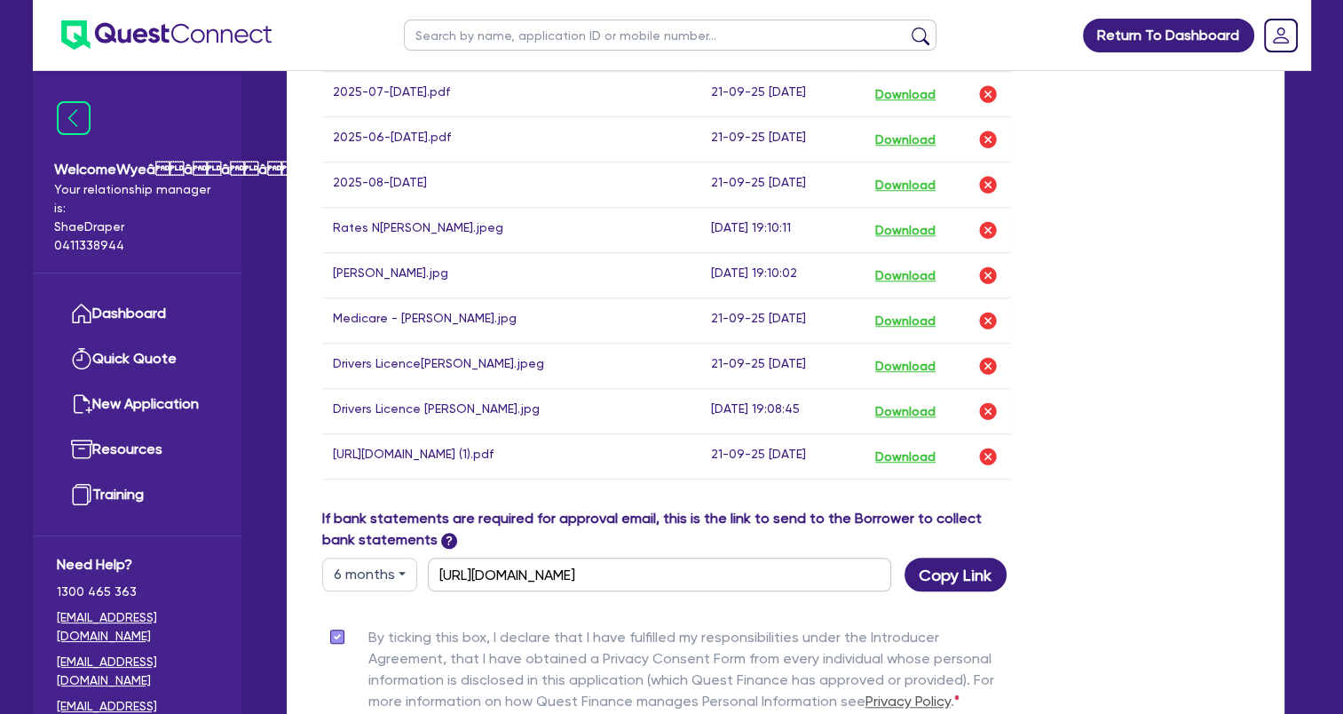
scroll to position [1561, 0]
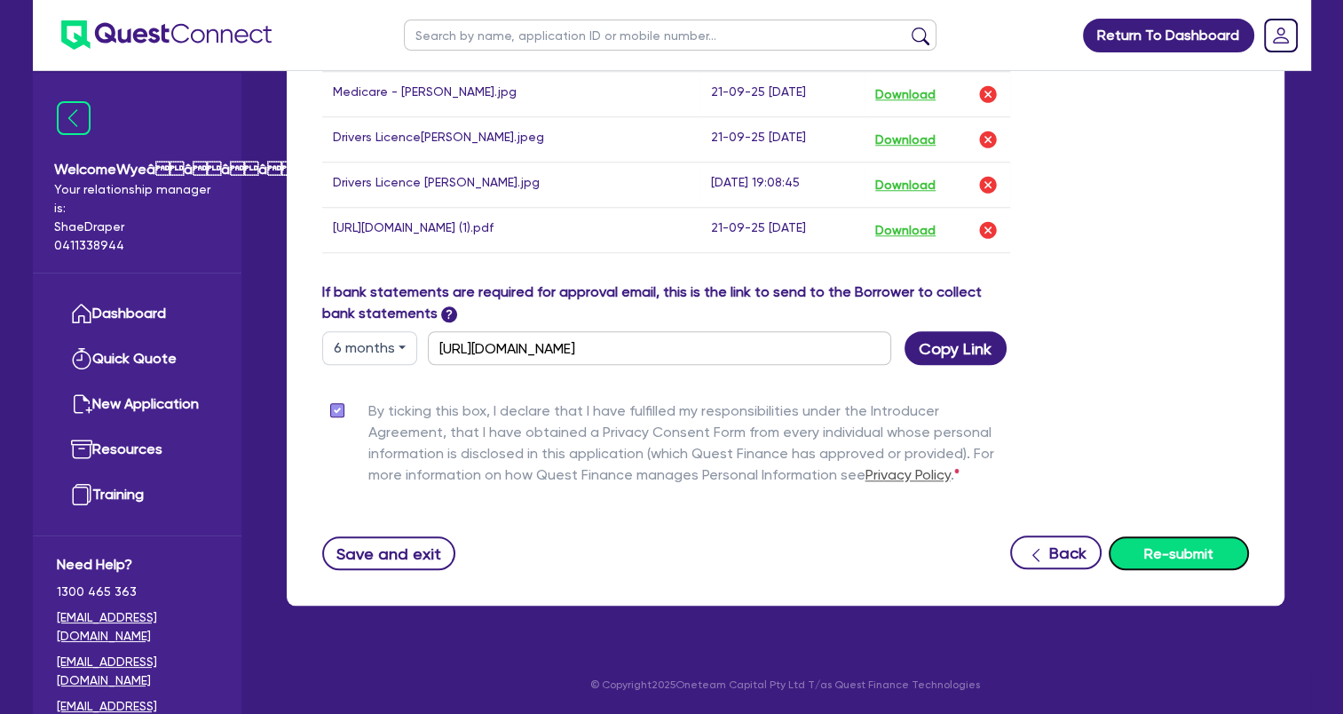
click at [1229, 563] on button "Re-submit" at bounding box center [1179, 553] width 140 height 34
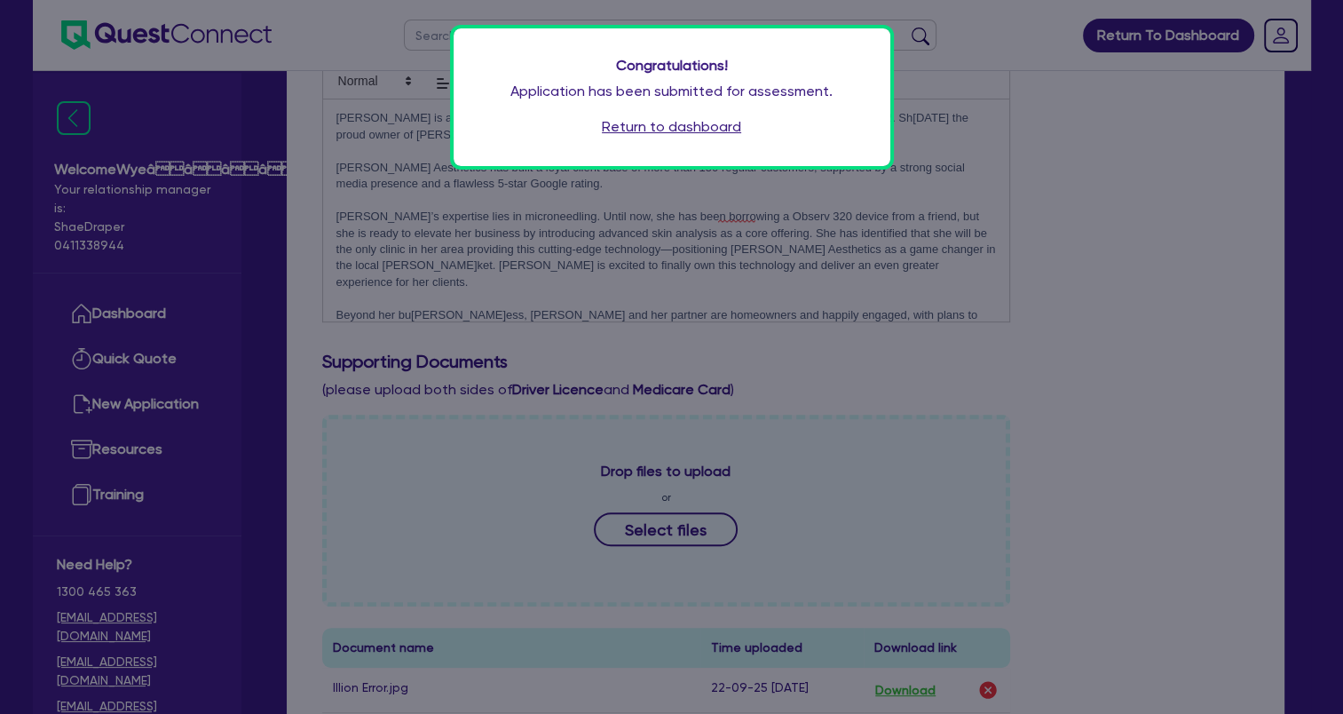
scroll to position [673, 0]
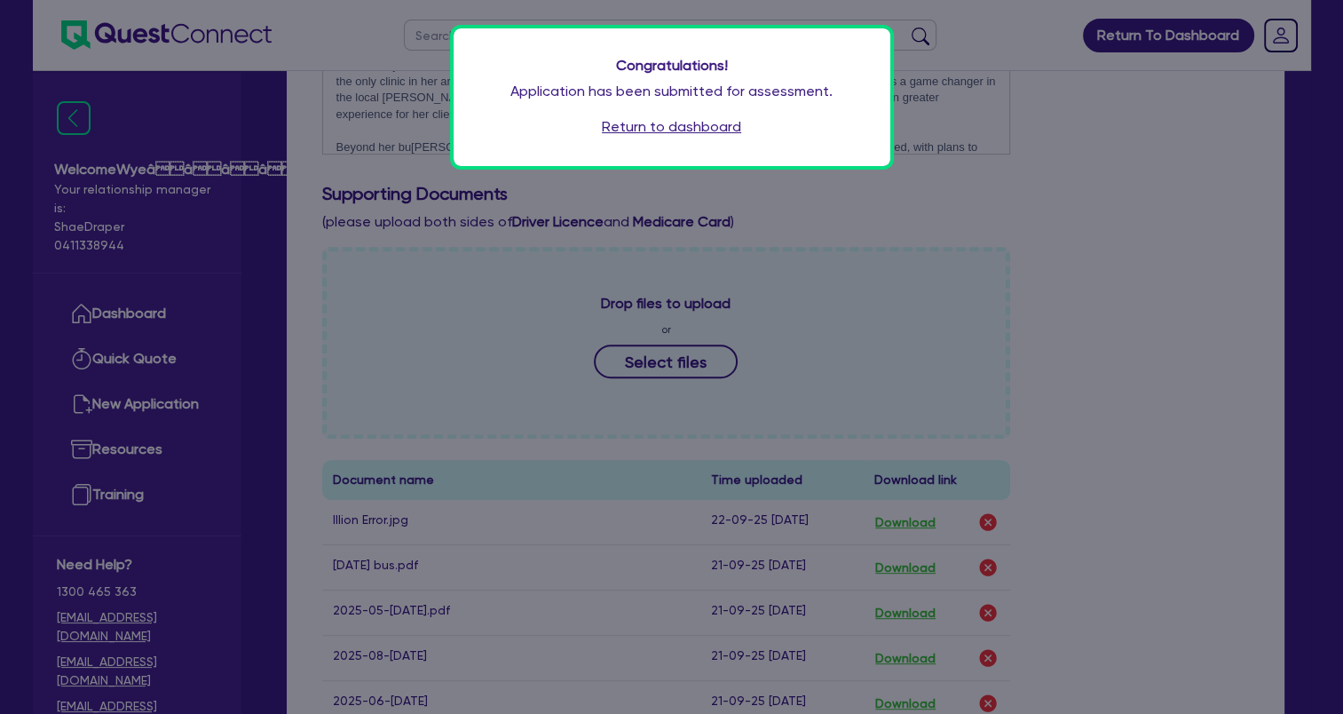
click at [688, 131] on link "Return to dashboard" at bounding box center [671, 126] width 139 height 21
